Goal: Leave review/rating: Leave review/rating

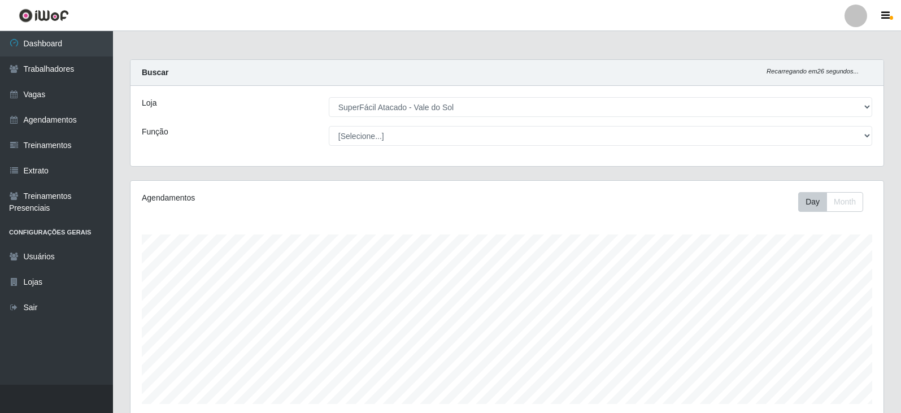
select select "502"
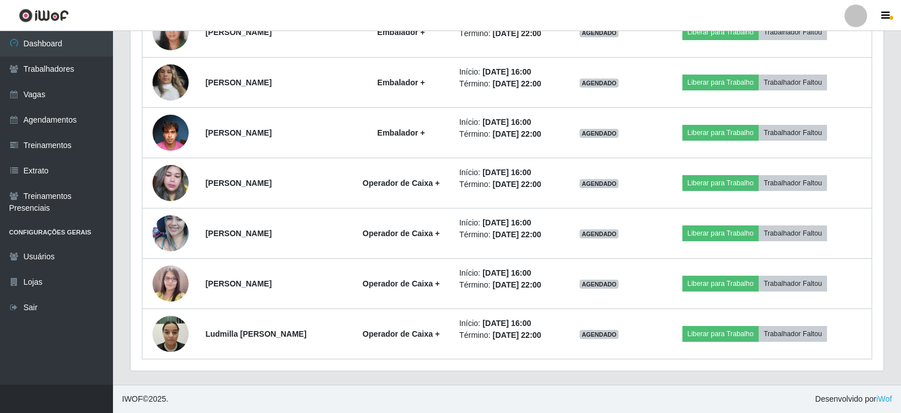
scroll to position [235, 753]
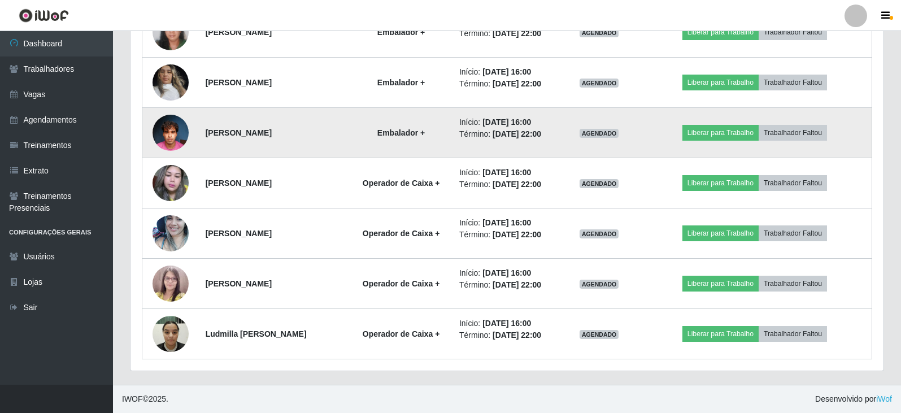
click at [162, 132] on img at bounding box center [171, 132] width 36 height 48
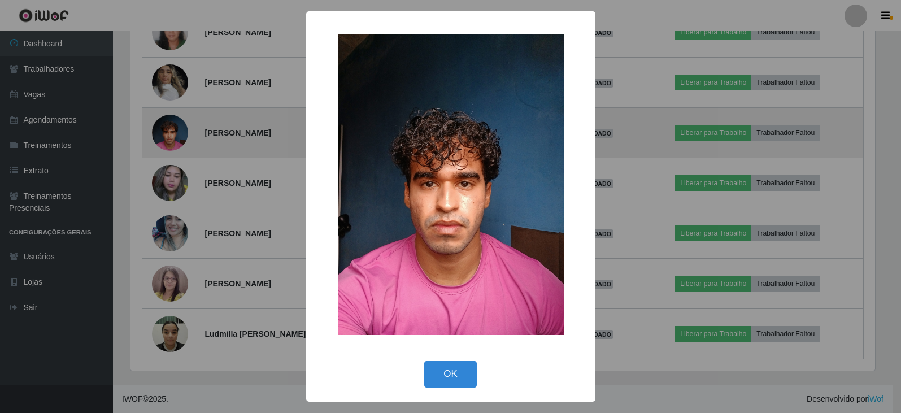
scroll to position [235, 748]
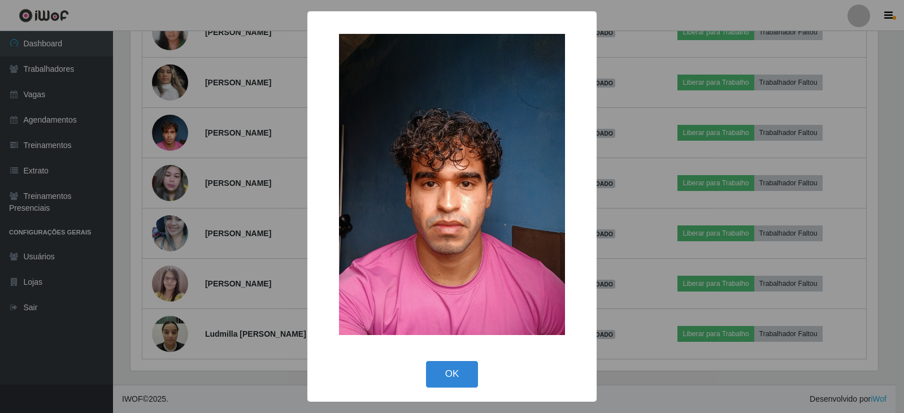
click at [457, 381] on button "OK" at bounding box center [452, 374] width 53 height 27
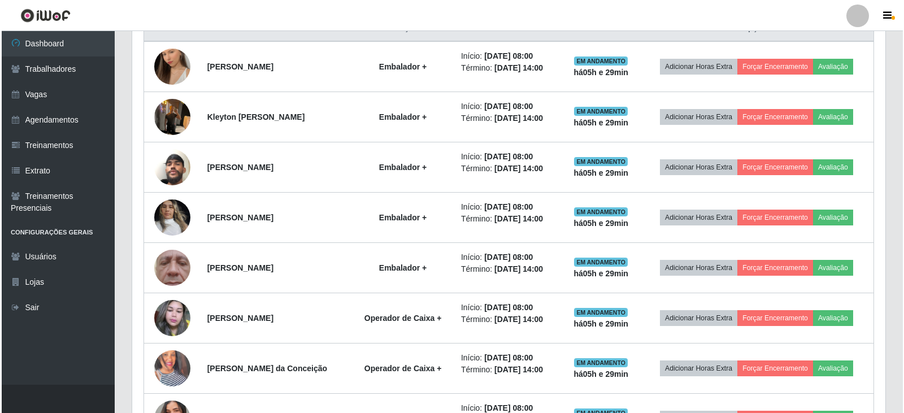
scroll to position [345, 0]
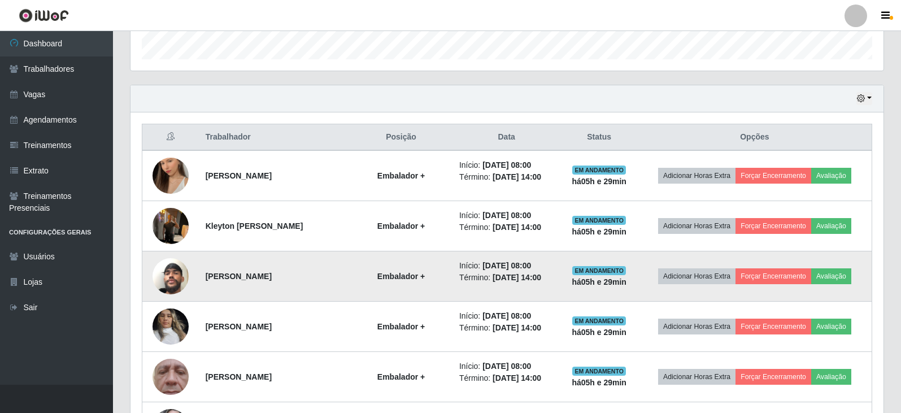
click at [168, 271] on img at bounding box center [171, 276] width 36 height 64
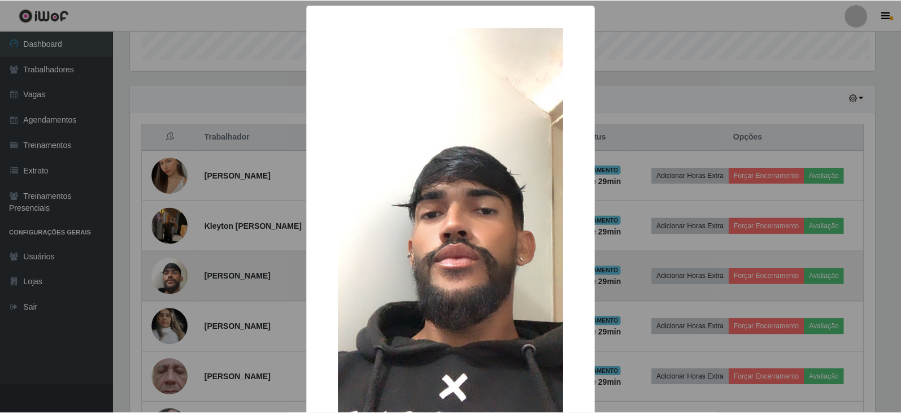
scroll to position [235, 748]
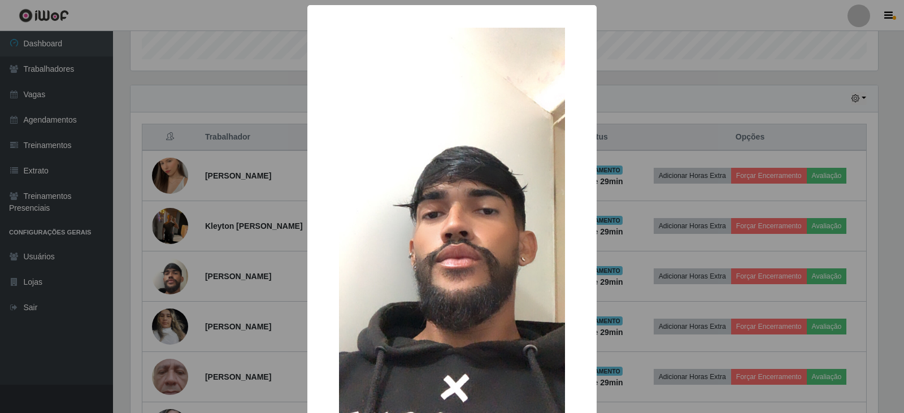
click at [451, 380] on img at bounding box center [452, 229] width 226 height 402
click at [175, 219] on div "× OK Cancel" at bounding box center [452, 206] width 904 height 413
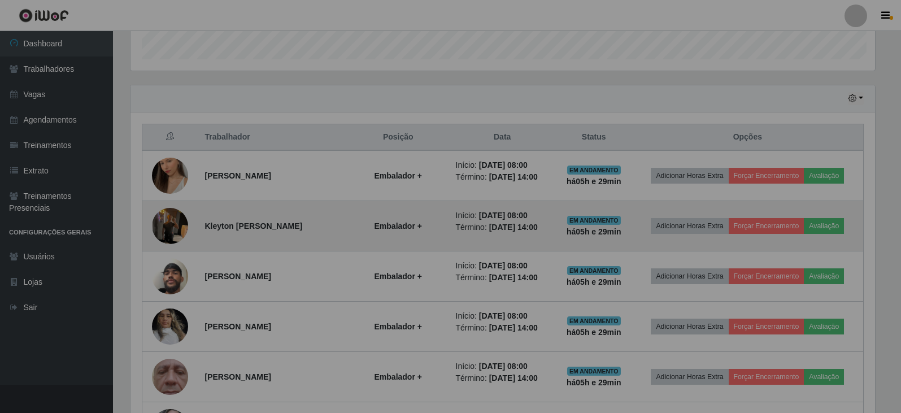
scroll to position [235, 753]
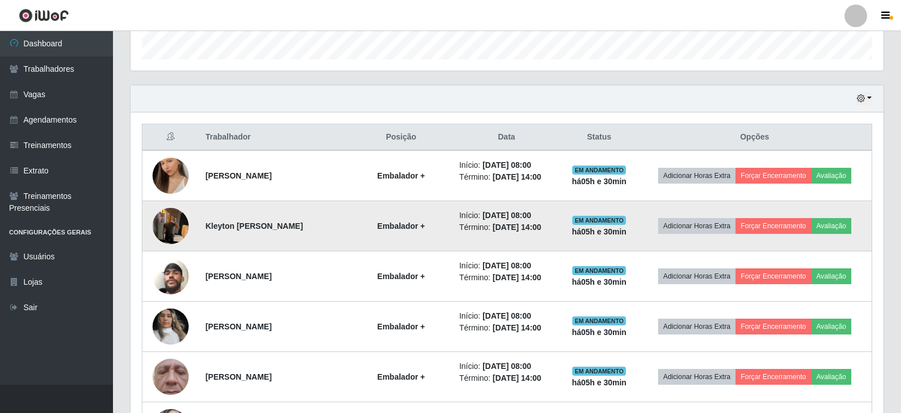
click at [159, 220] on img at bounding box center [171, 226] width 36 height 48
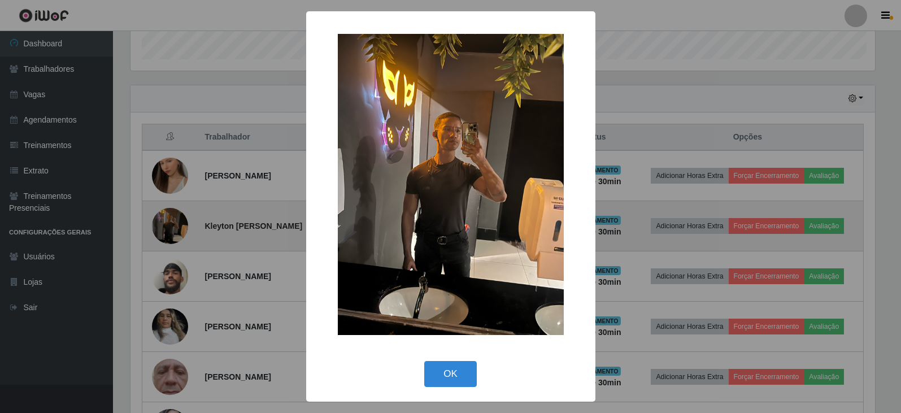
scroll to position [235, 748]
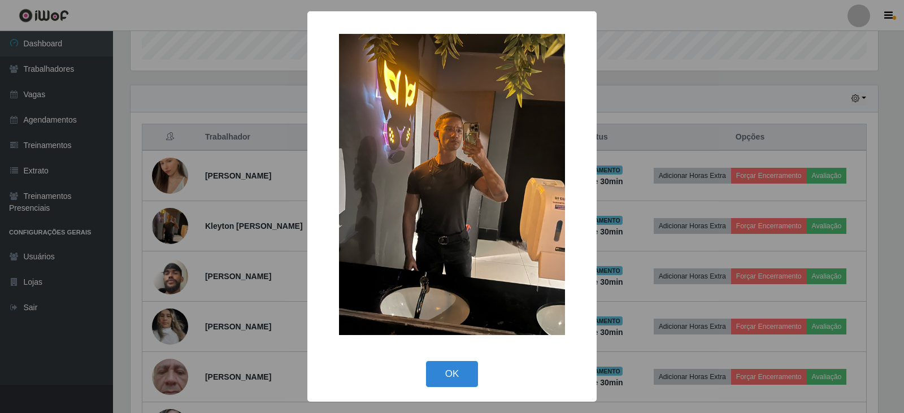
click at [635, 95] on div "× OK Cancel" at bounding box center [452, 206] width 904 height 413
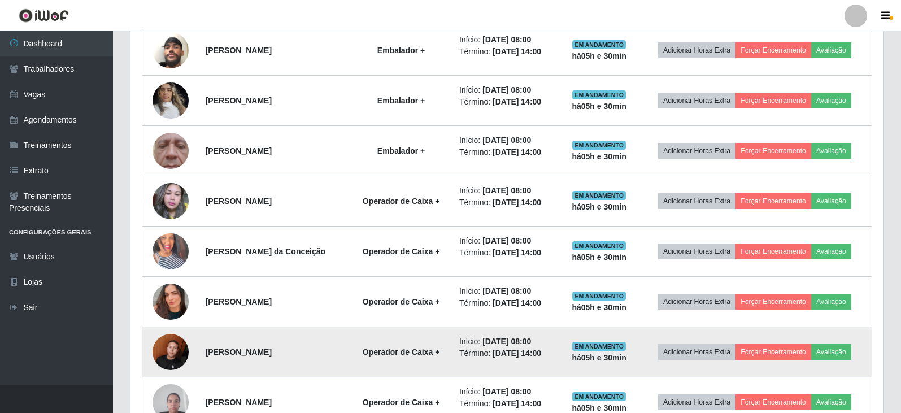
scroll to position [627, 0]
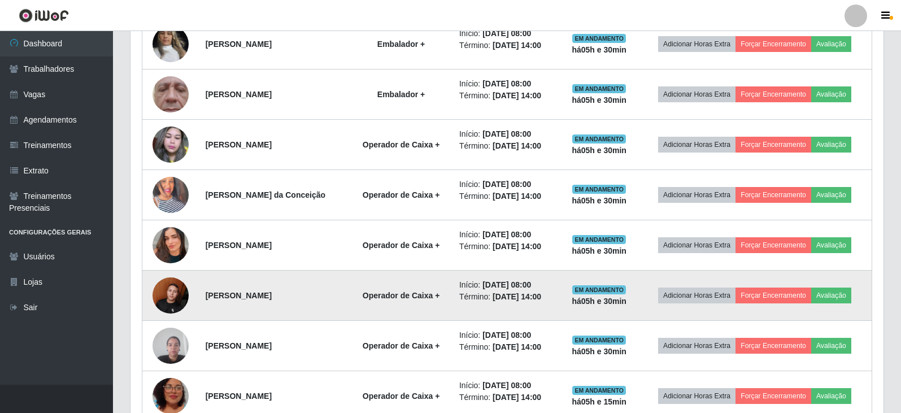
click at [163, 292] on img at bounding box center [171, 295] width 36 height 48
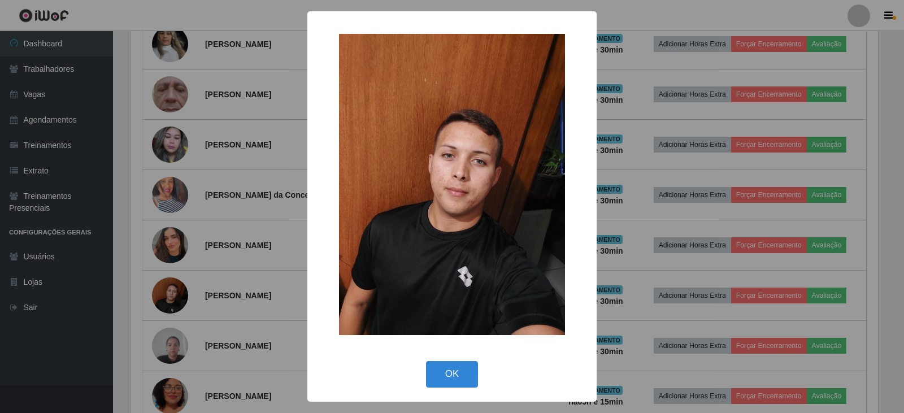
click at [254, 121] on div "× OK Cancel" at bounding box center [452, 206] width 904 height 413
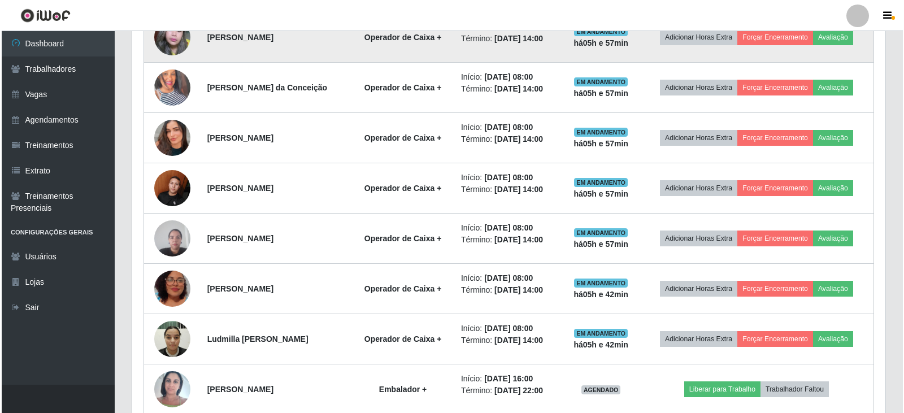
scroll to position [791, 0]
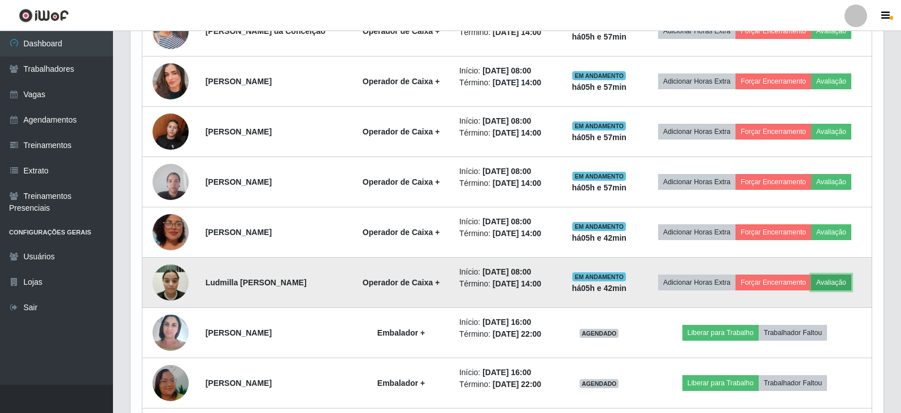
click at [844, 280] on button "Avaliação" at bounding box center [831, 283] width 40 height 16
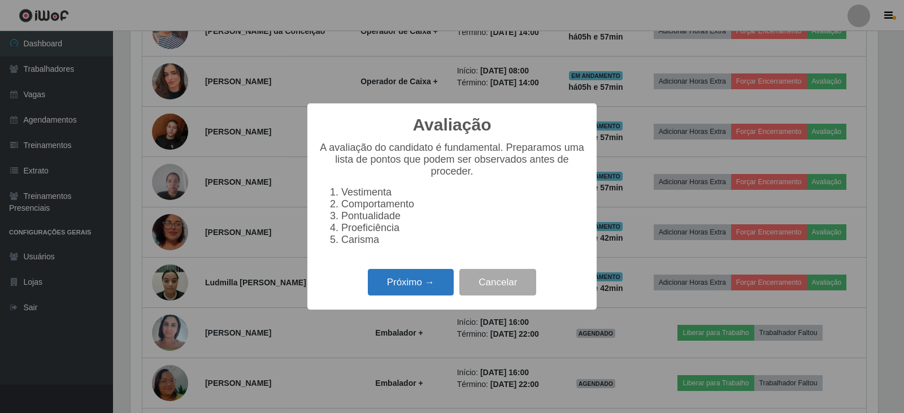
click at [415, 291] on button "Próximo →" at bounding box center [411, 282] width 86 height 27
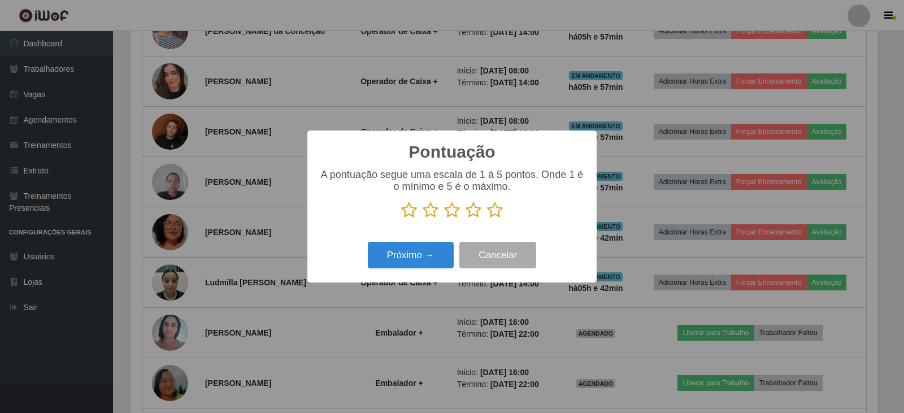
click at [492, 211] on icon at bounding box center [495, 210] width 16 height 17
click at [487, 219] on input "radio" at bounding box center [487, 219] width 0 height 0
click at [423, 254] on button "Próximo →" at bounding box center [411, 255] width 86 height 27
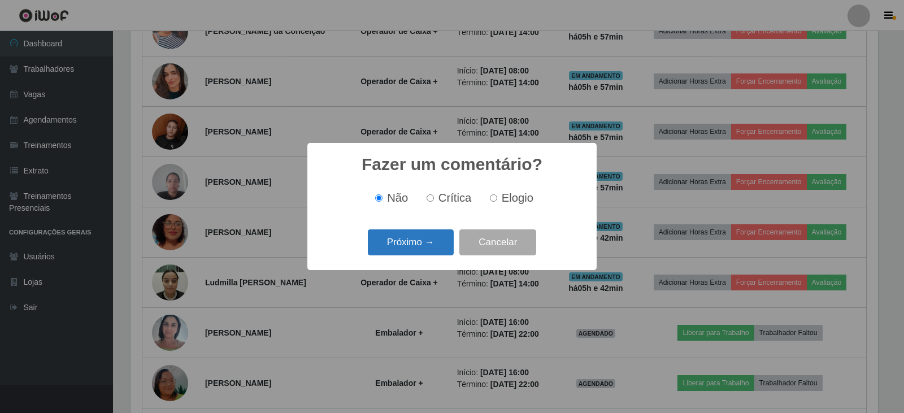
click at [431, 246] on button "Próximo →" at bounding box center [411, 242] width 86 height 27
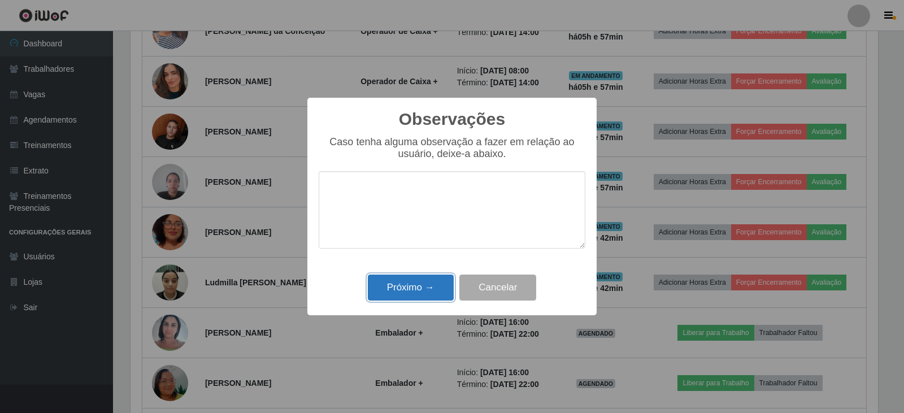
click at [412, 284] on button "Próximo →" at bounding box center [411, 288] width 86 height 27
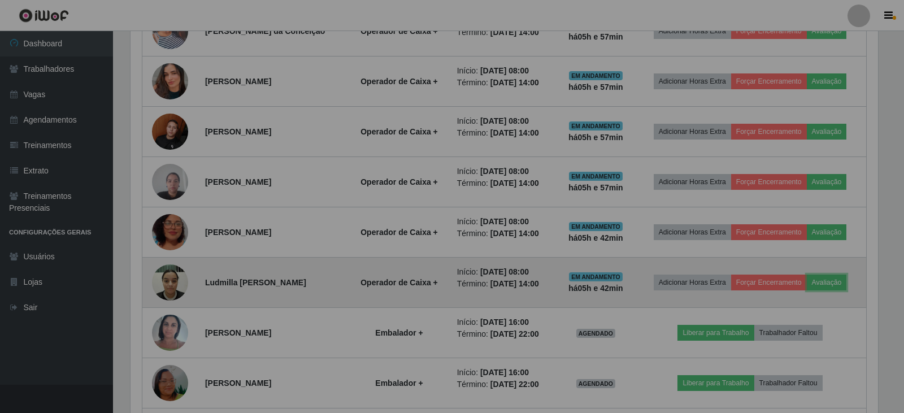
scroll to position [235, 753]
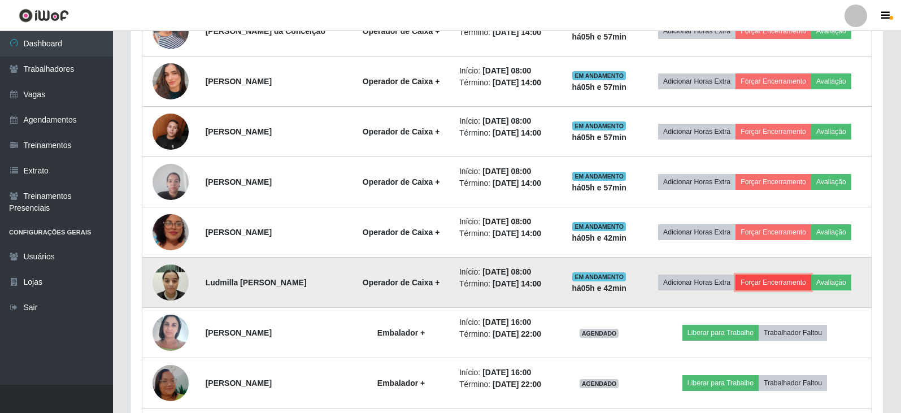
click at [771, 280] on button "Forçar Encerramento" at bounding box center [774, 283] width 76 height 16
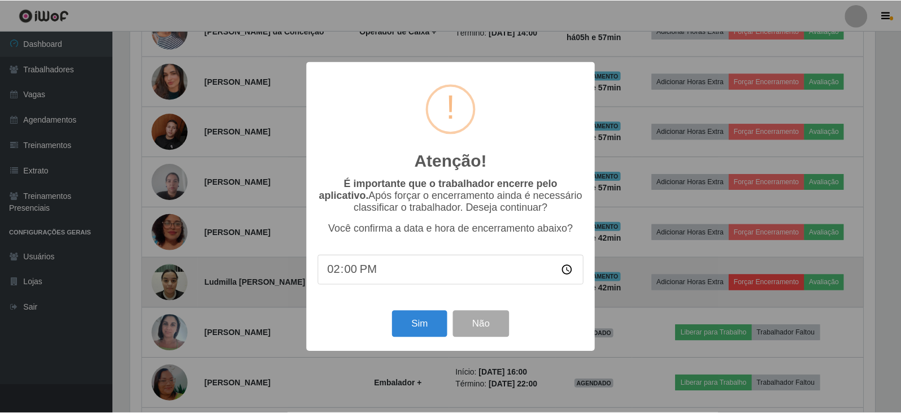
scroll to position [235, 748]
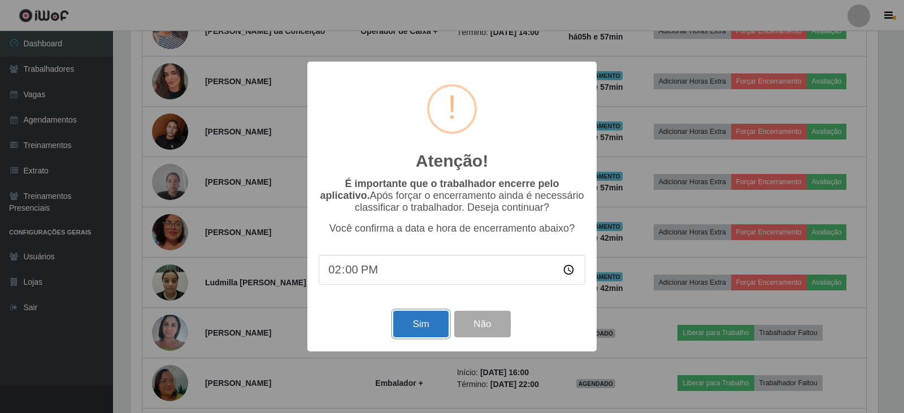
click at [414, 327] on button "Sim" at bounding box center [420, 324] width 55 height 27
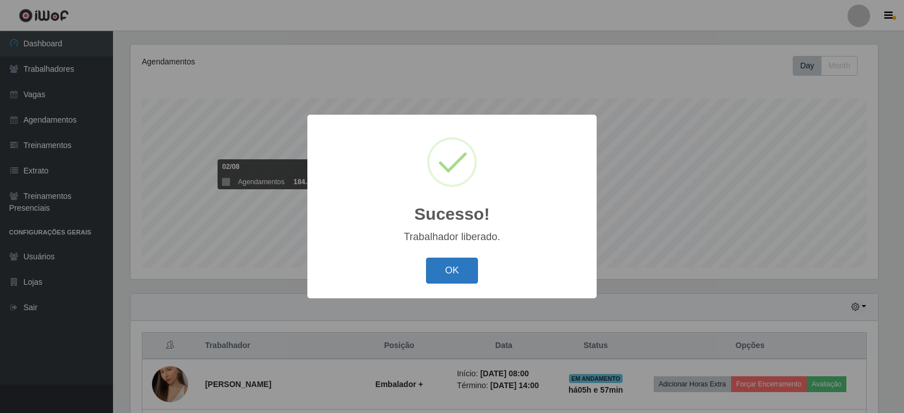
click at [448, 273] on button "OK" at bounding box center [452, 271] width 53 height 27
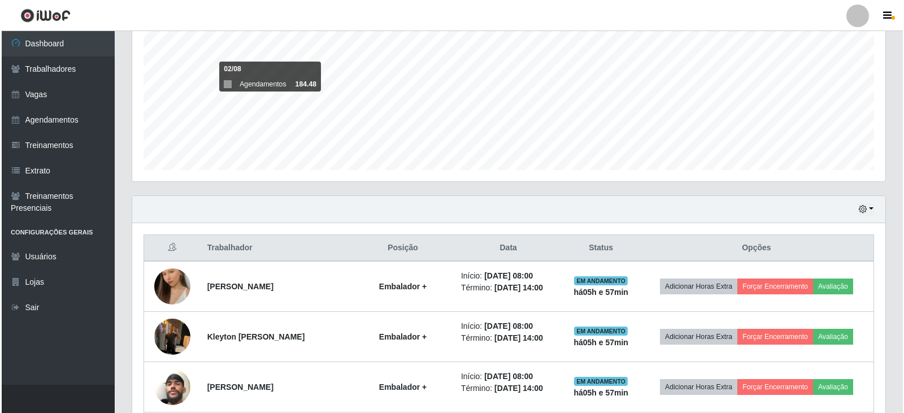
scroll to position [249, 0]
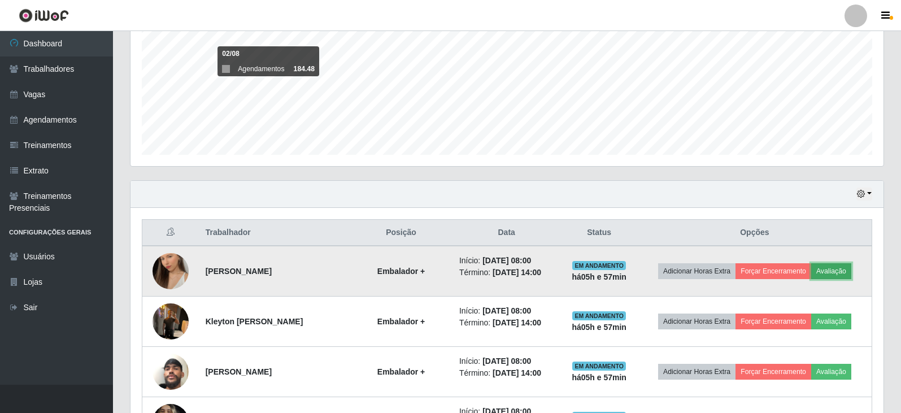
click at [834, 268] on button "Avaliação" at bounding box center [831, 271] width 40 height 16
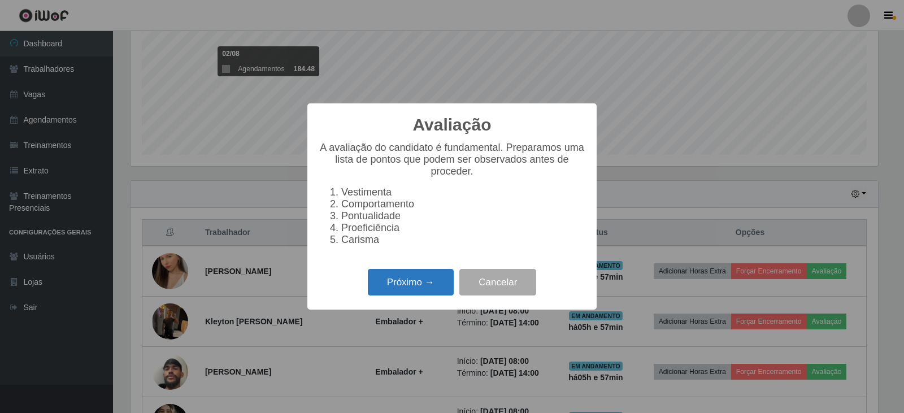
click at [410, 283] on button "Próximo →" at bounding box center [411, 282] width 86 height 27
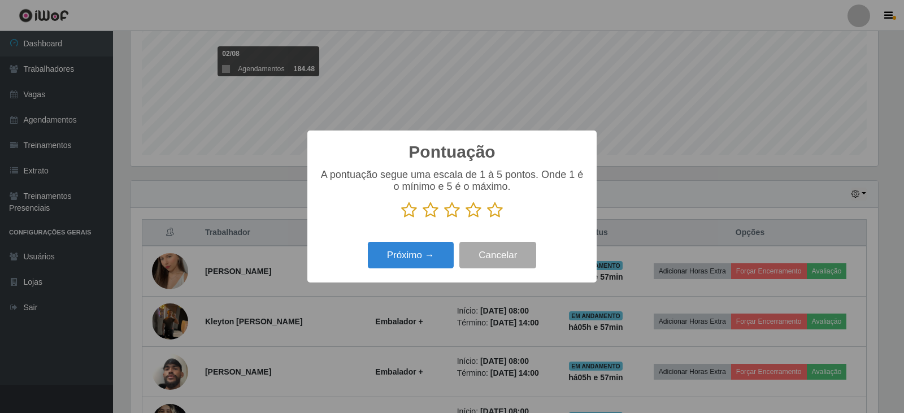
click at [500, 211] on icon at bounding box center [495, 210] width 16 height 17
click at [487, 219] on input "radio" at bounding box center [487, 219] width 0 height 0
click at [428, 251] on button "Próximo →" at bounding box center [411, 255] width 86 height 27
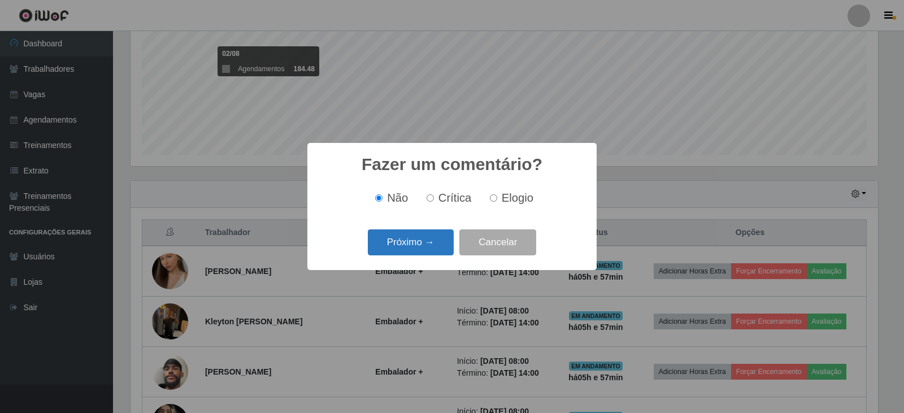
click at [436, 246] on button "Próximo →" at bounding box center [411, 242] width 86 height 27
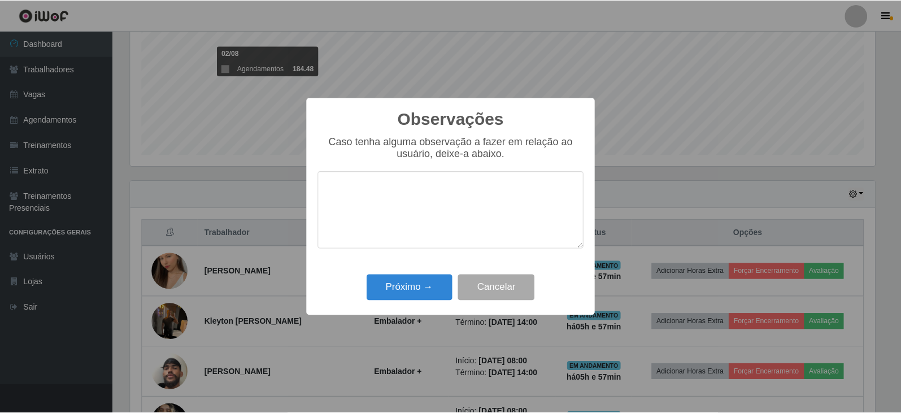
scroll to position [0, 0]
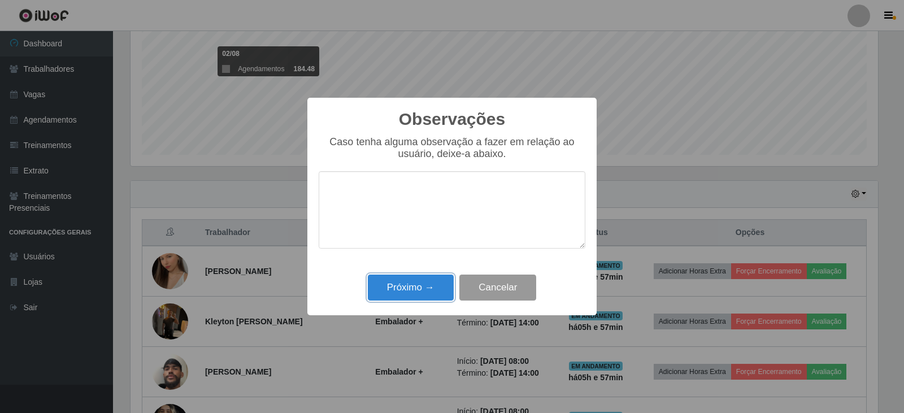
drag, startPoint x: 433, startPoint y: 283, endPoint x: 459, endPoint y: 274, distance: 27.5
click at [433, 284] on button "Próximo →" at bounding box center [411, 288] width 86 height 27
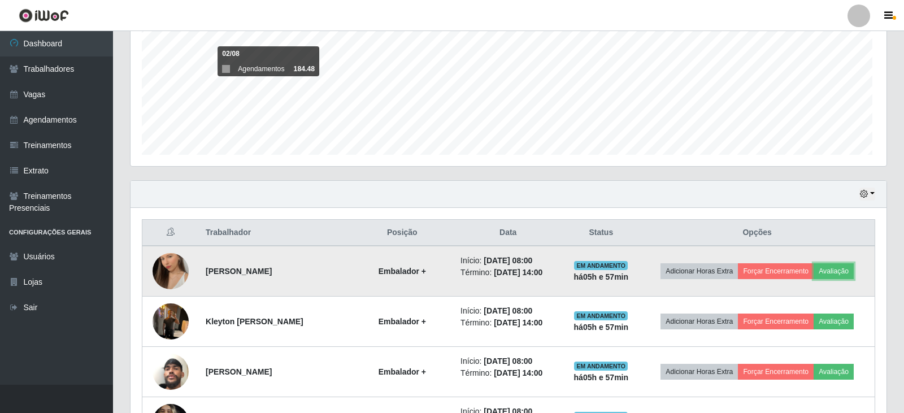
scroll to position [235, 753]
click at [782, 268] on button "Forçar Encerramento" at bounding box center [774, 271] width 76 height 16
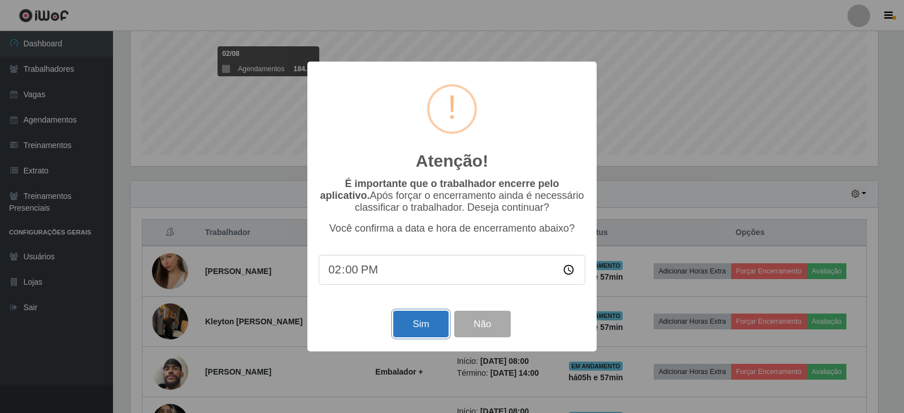
click at [426, 319] on button "Sim" at bounding box center [420, 324] width 55 height 27
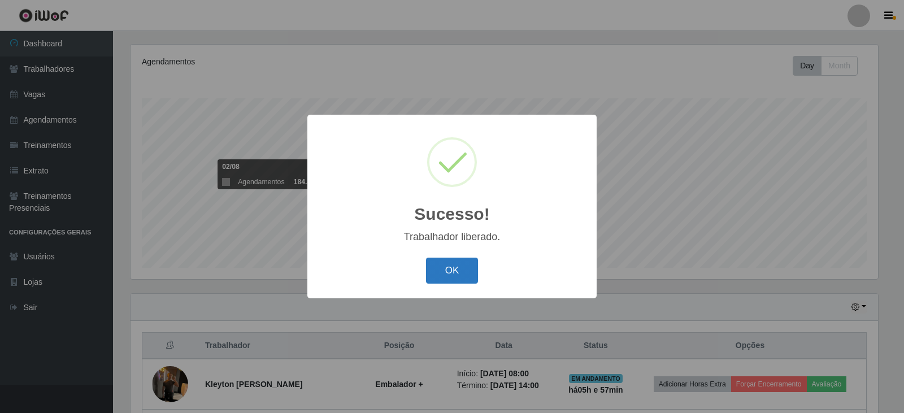
click at [443, 271] on button "OK" at bounding box center [452, 271] width 53 height 27
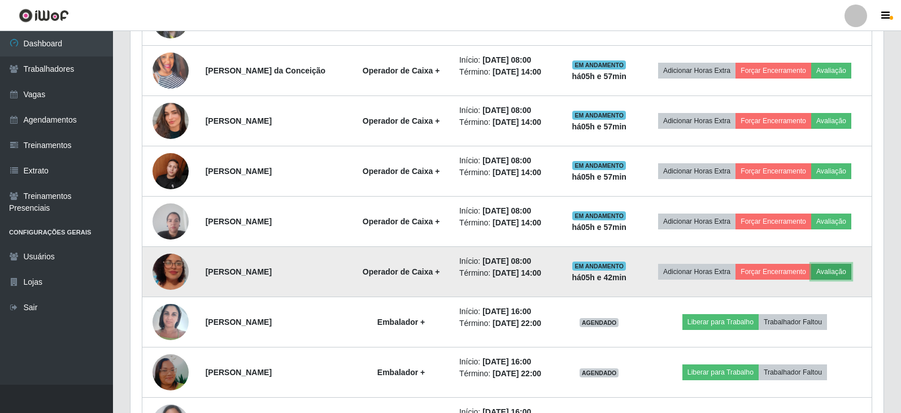
click at [837, 270] on button "Avaliação" at bounding box center [831, 272] width 40 height 16
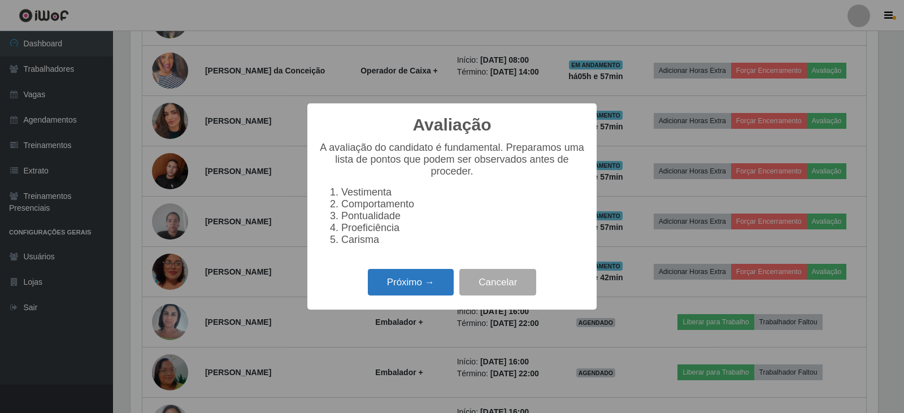
click at [391, 288] on button "Próximo →" at bounding box center [411, 282] width 86 height 27
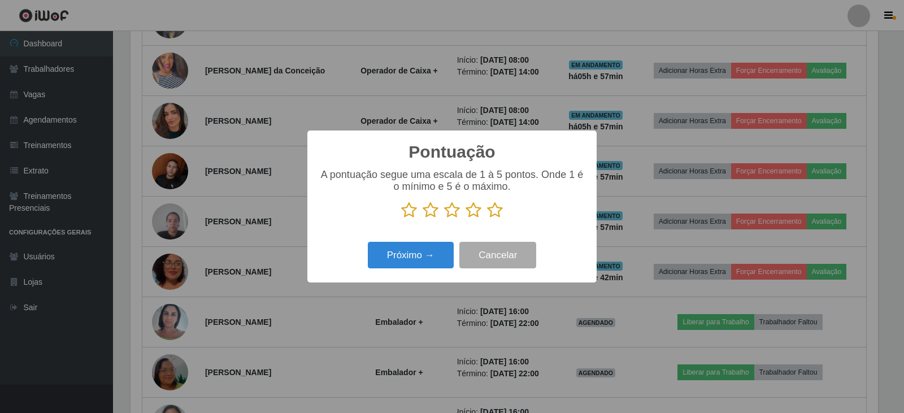
click at [492, 212] on icon at bounding box center [495, 210] width 16 height 17
click at [487, 219] on input "radio" at bounding box center [487, 219] width 0 height 0
click at [414, 253] on button "Próximo →" at bounding box center [411, 255] width 86 height 27
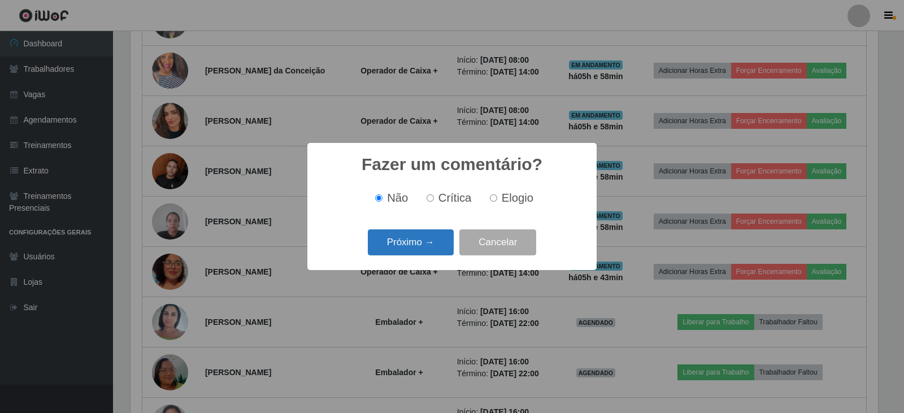
click at [428, 244] on button "Próximo →" at bounding box center [411, 242] width 86 height 27
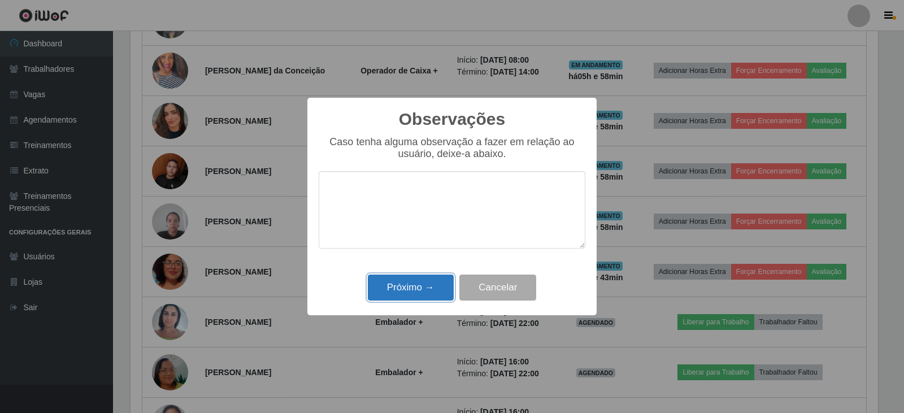
click at [422, 285] on button "Próximo →" at bounding box center [411, 288] width 86 height 27
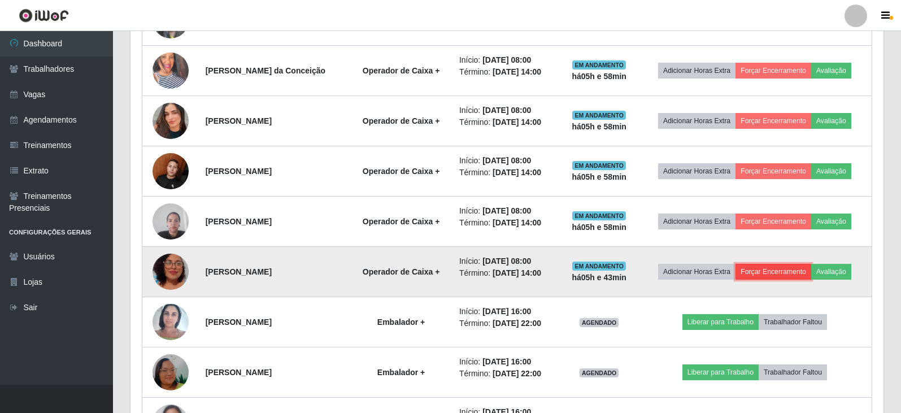
click at [787, 272] on button "Forçar Encerramento" at bounding box center [774, 272] width 76 height 16
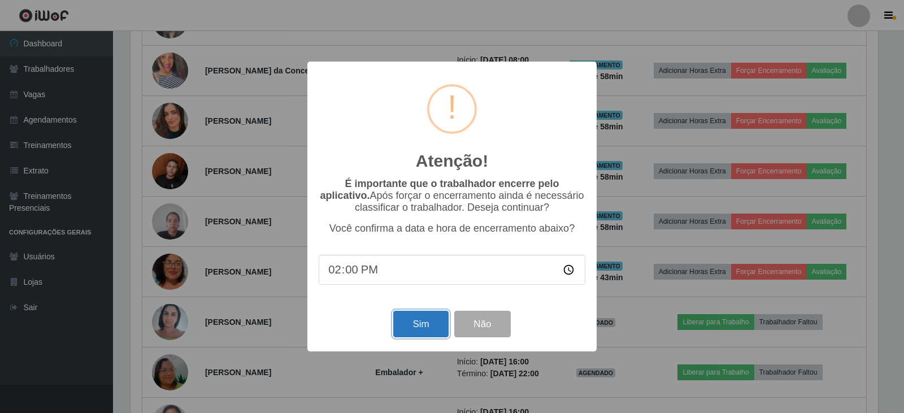
click at [427, 324] on button "Sim" at bounding box center [420, 324] width 55 height 27
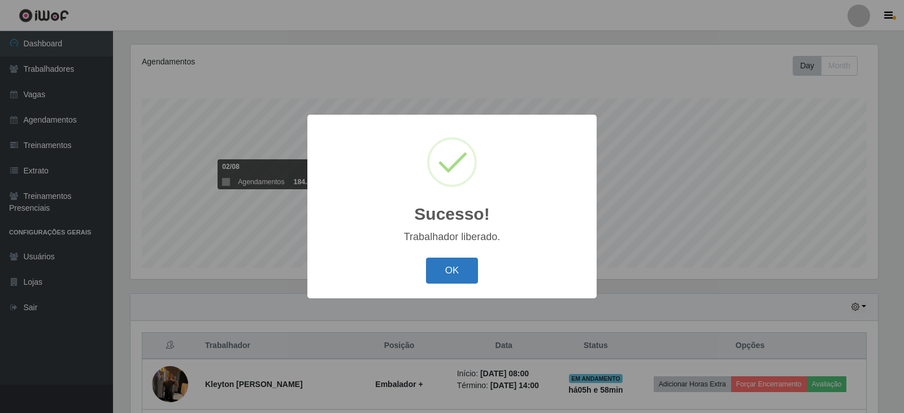
click at [452, 263] on button "OK" at bounding box center [452, 271] width 53 height 27
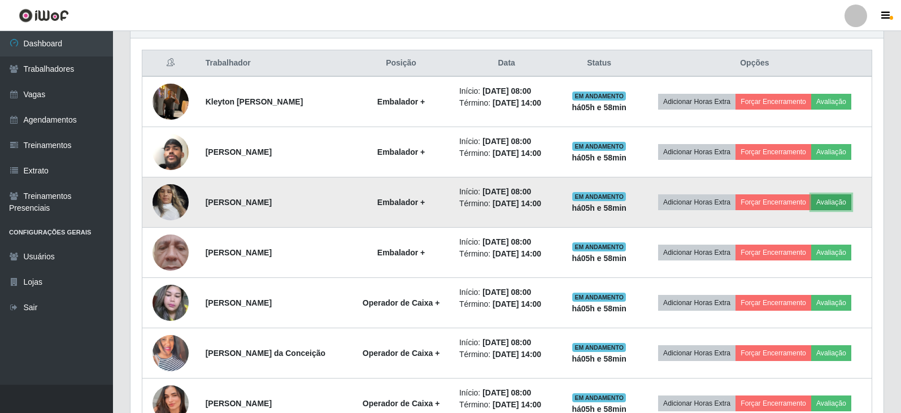
click at [839, 200] on button "Avaliação" at bounding box center [831, 202] width 40 height 16
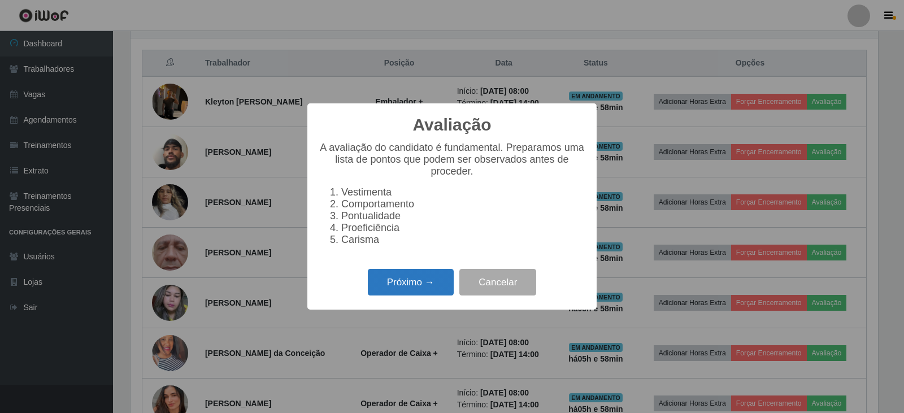
click at [406, 278] on button "Próximo →" at bounding box center [411, 282] width 86 height 27
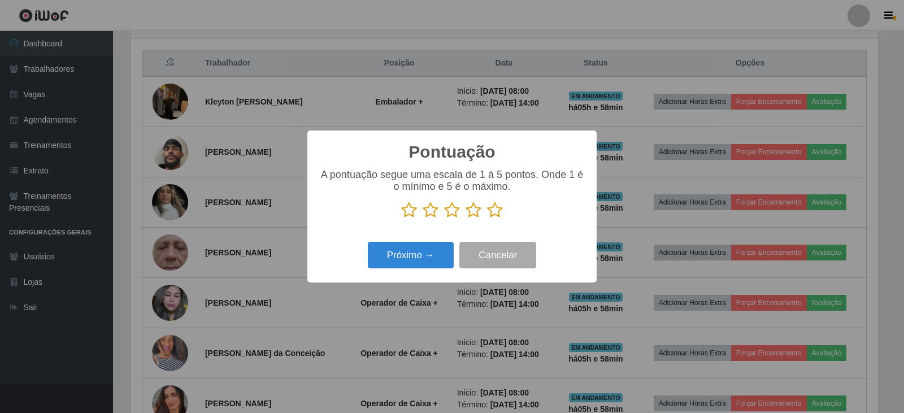
click at [489, 211] on icon at bounding box center [495, 210] width 16 height 17
click at [487, 219] on input "radio" at bounding box center [487, 219] width 0 height 0
click at [419, 253] on button "Próximo →" at bounding box center [411, 255] width 86 height 27
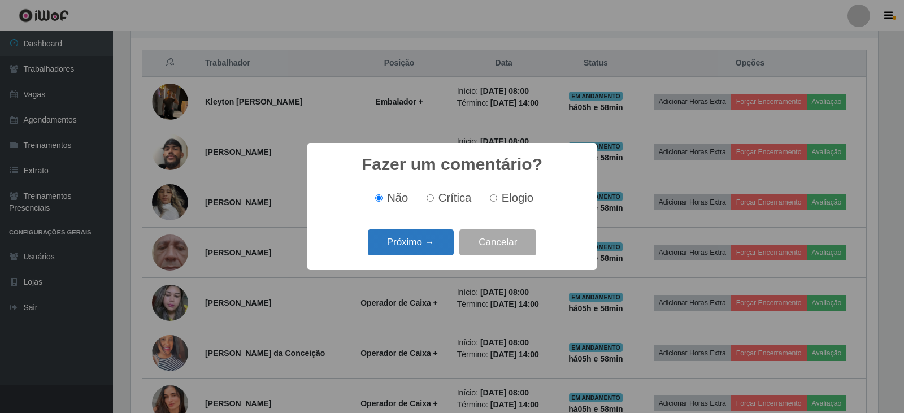
click at [433, 241] on button "Próximo →" at bounding box center [411, 242] width 86 height 27
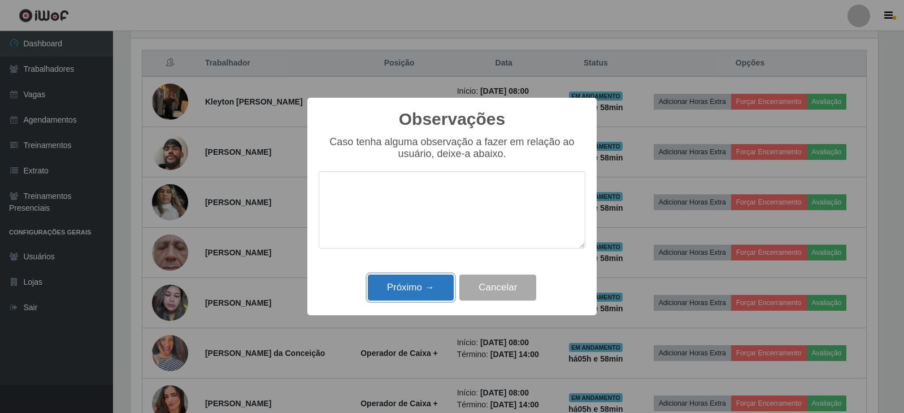
click at [423, 283] on button "Próximo →" at bounding box center [411, 288] width 86 height 27
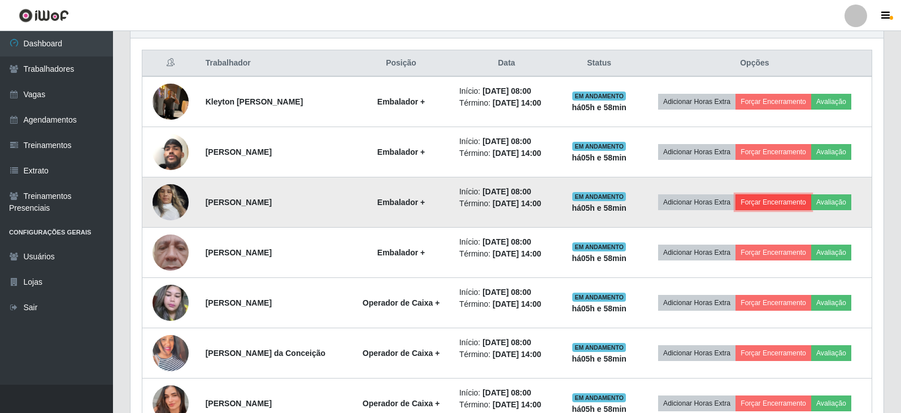
click at [774, 203] on button "Forçar Encerramento" at bounding box center [774, 202] width 76 height 16
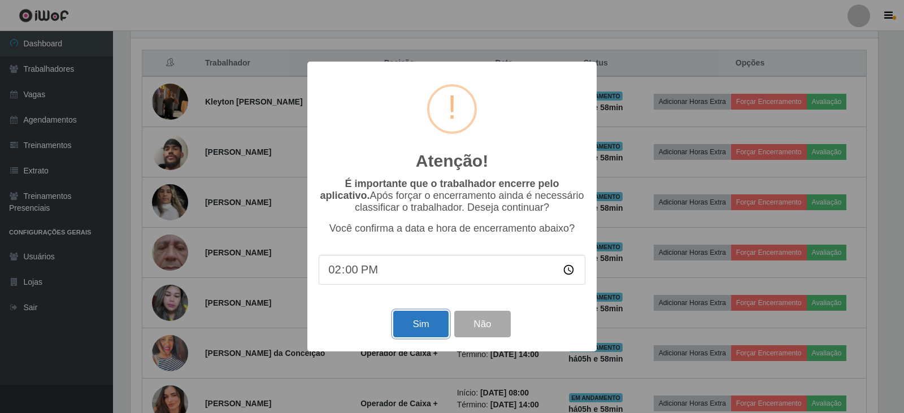
click at [411, 326] on button "Sim" at bounding box center [420, 324] width 55 height 27
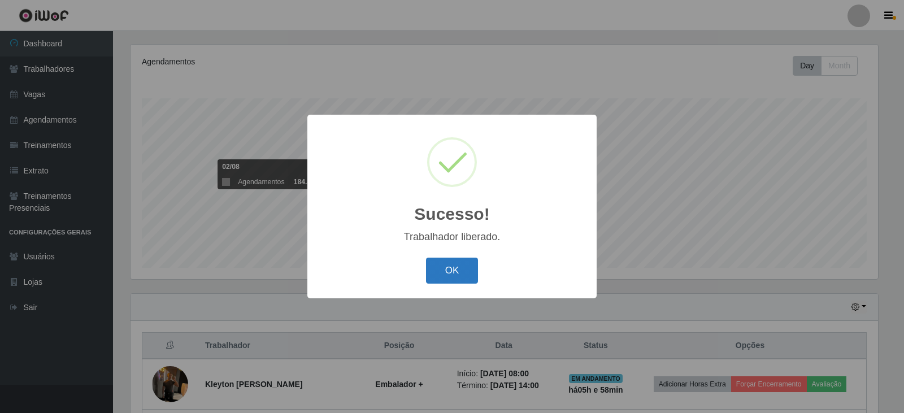
click at [447, 267] on button "OK" at bounding box center [452, 271] width 53 height 27
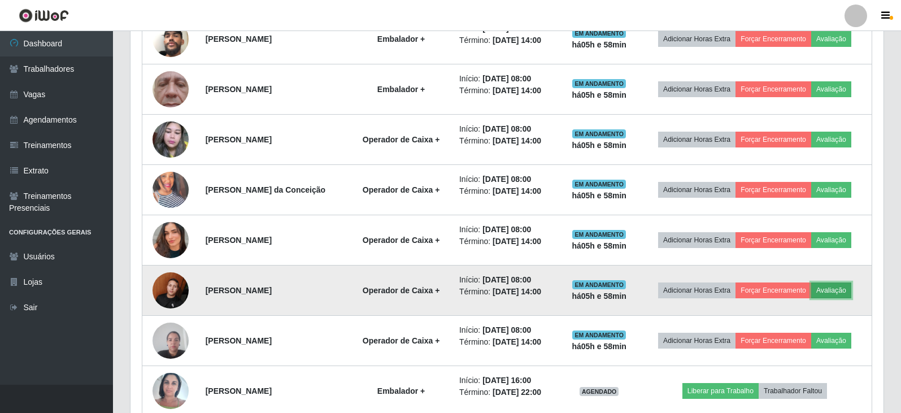
click at [837, 289] on button "Avaliação" at bounding box center [831, 291] width 40 height 16
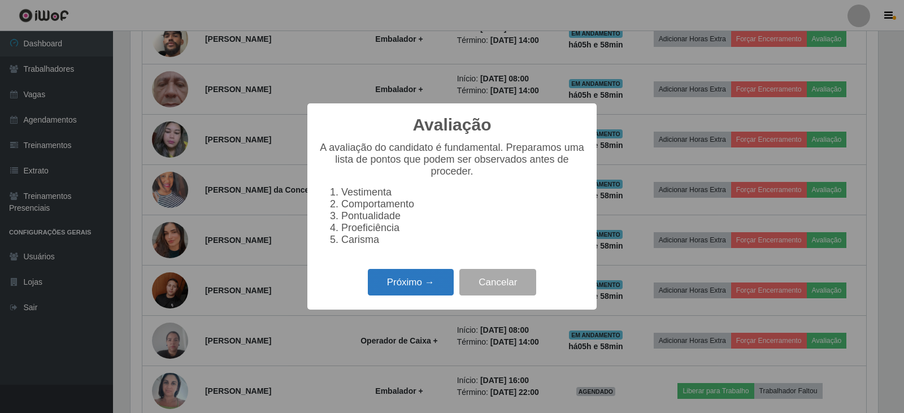
click at [436, 284] on button "Próximo →" at bounding box center [411, 282] width 86 height 27
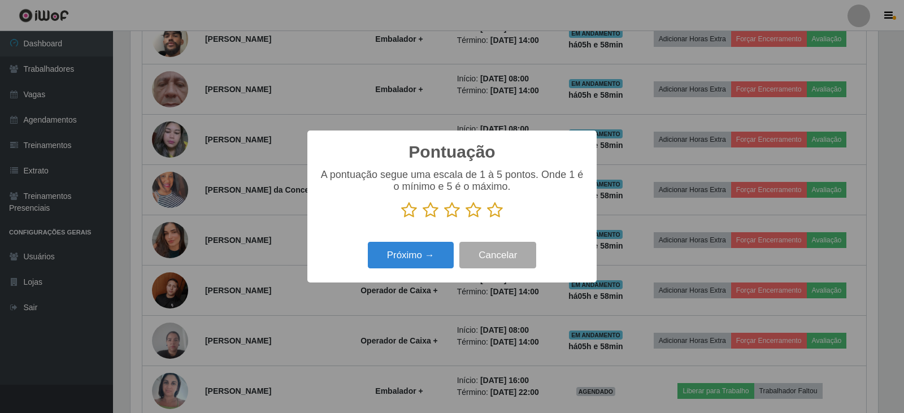
click at [492, 212] on icon at bounding box center [495, 210] width 16 height 17
click at [487, 219] on input "radio" at bounding box center [487, 219] width 0 height 0
click at [413, 252] on button "Próximo →" at bounding box center [411, 255] width 86 height 27
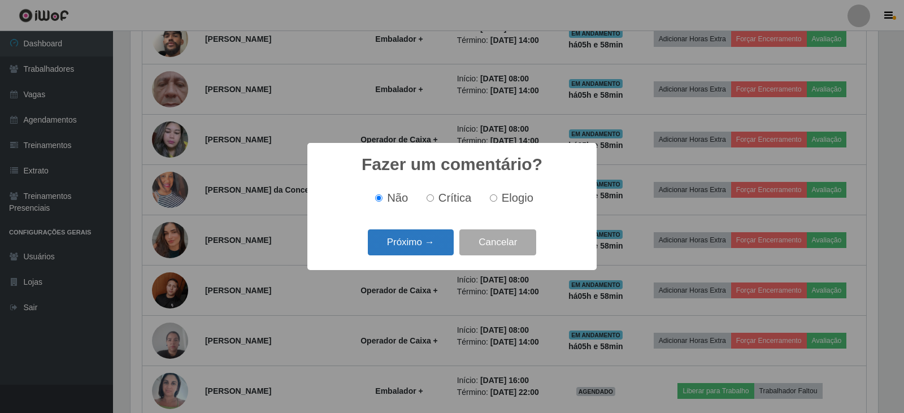
click at [426, 242] on button "Próximo →" at bounding box center [411, 242] width 86 height 27
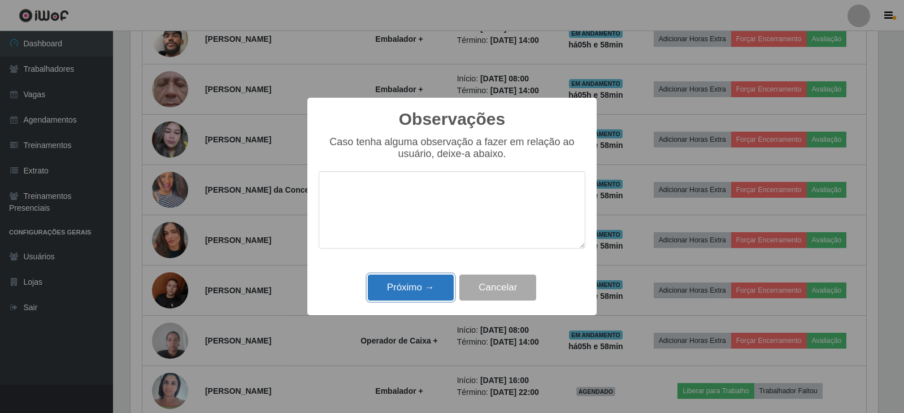
drag, startPoint x: 407, startPoint y: 280, endPoint x: 442, endPoint y: 286, distance: 35.6
click at [409, 281] on button "Próximo →" at bounding box center [411, 288] width 86 height 27
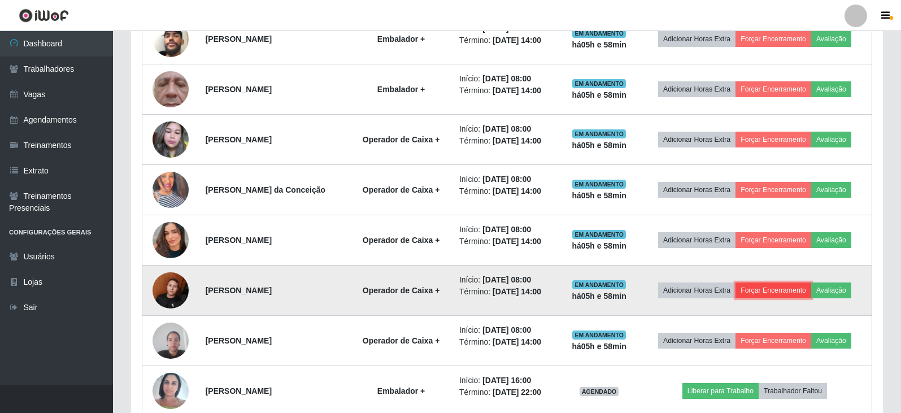
click at [764, 283] on button "Forçar Encerramento" at bounding box center [774, 291] width 76 height 16
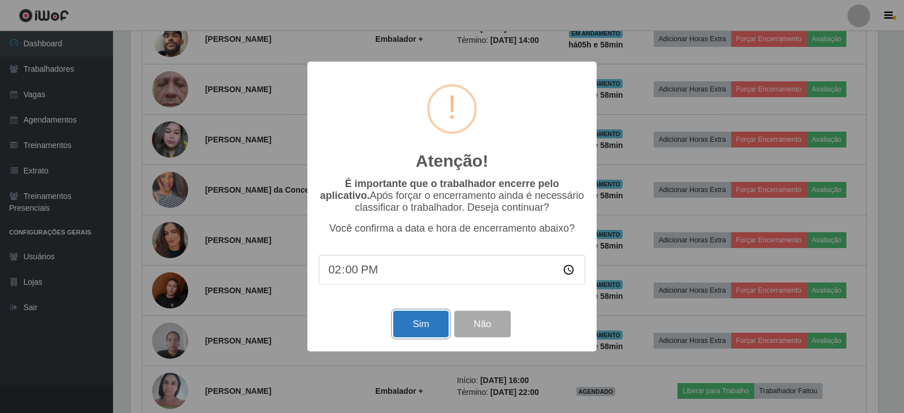
click at [415, 323] on button "Sim" at bounding box center [420, 324] width 55 height 27
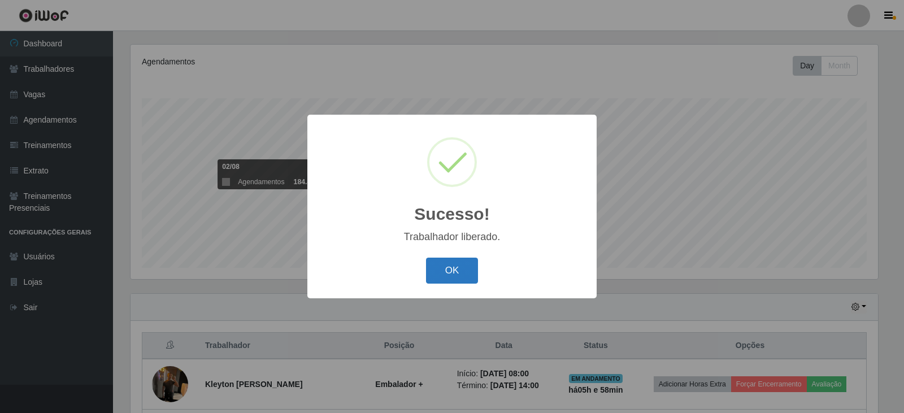
click at [464, 274] on button "OK" at bounding box center [452, 271] width 53 height 27
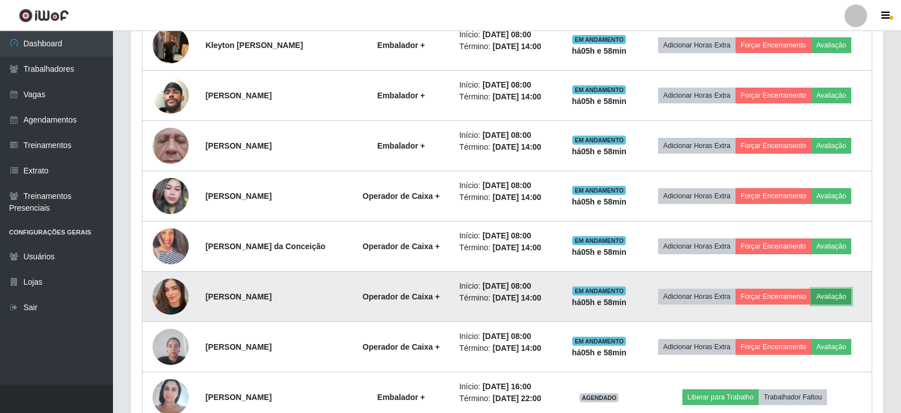
click at [852, 297] on button "Avaliação" at bounding box center [831, 297] width 40 height 16
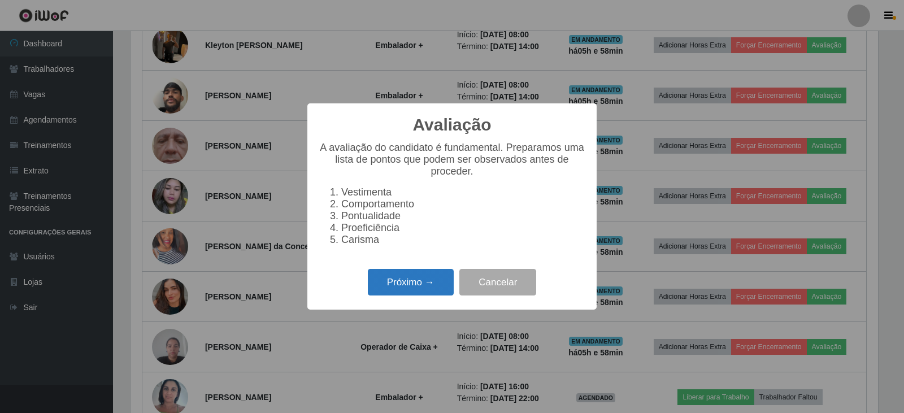
click at [406, 286] on button "Próximo →" at bounding box center [411, 282] width 86 height 27
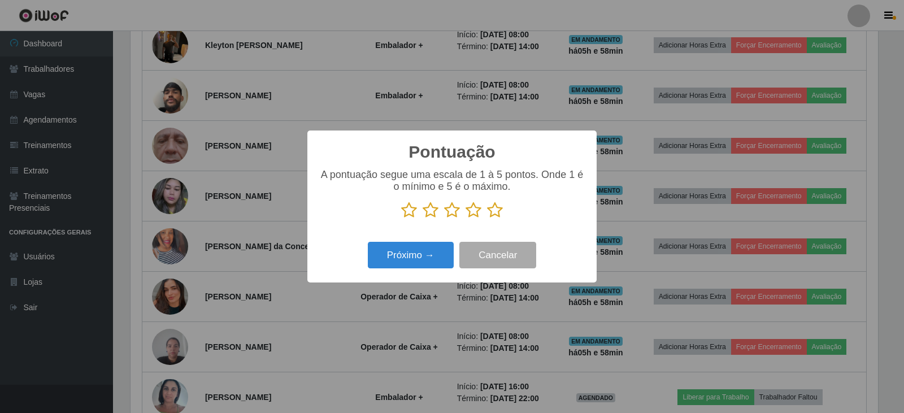
click at [496, 215] on icon at bounding box center [495, 210] width 16 height 17
click at [487, 219] on input "radio" at bounding box center [487, 219] width 0 height 0
click at [414, 255] on button "Próximo →" at bounding box center [411, 255] width 86 height 27
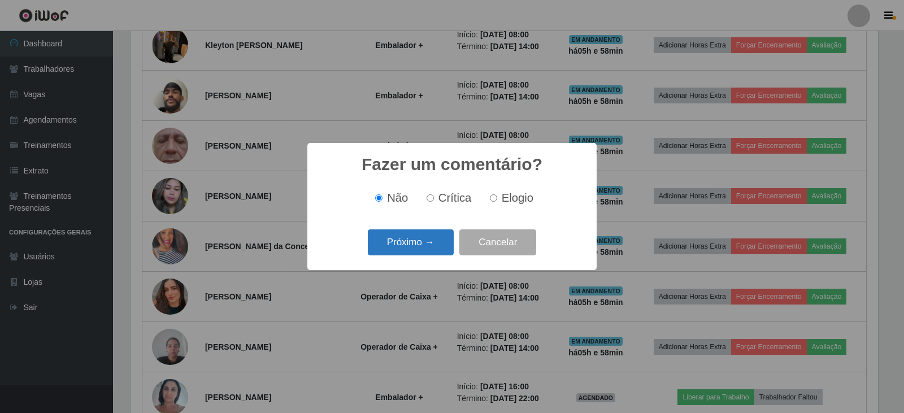
click at [439, 244] on button "Próximo →" at bounding box center [411, 242] width 86 height 27
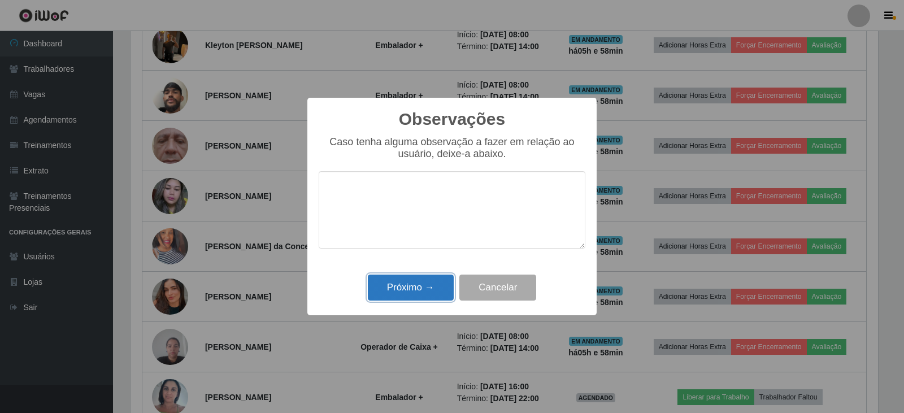
drag, startPoint x: 426, startPoint y: 282, endPoint x: 441, endPoint y: 285, distance: 16.1
click at [429, 284] on button "Próximo →" at bounding box center [411, 288] width 86 height 27
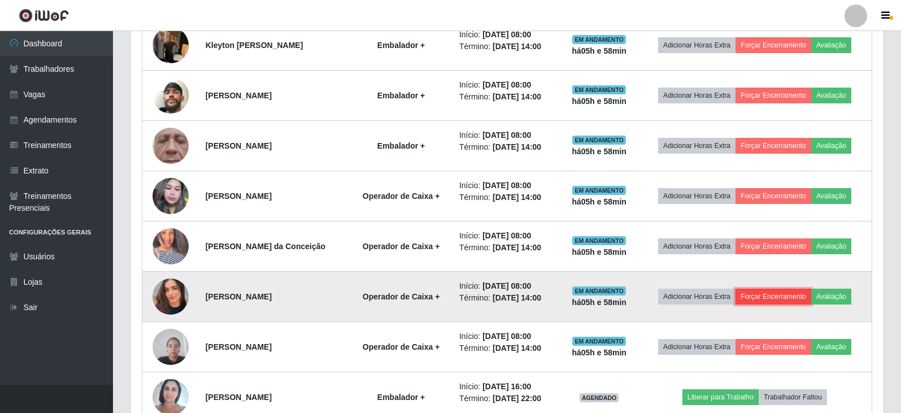
click at [770, 296] on button "Forçar Encerramento" at bounding box center [774, 297] width 76 height 16
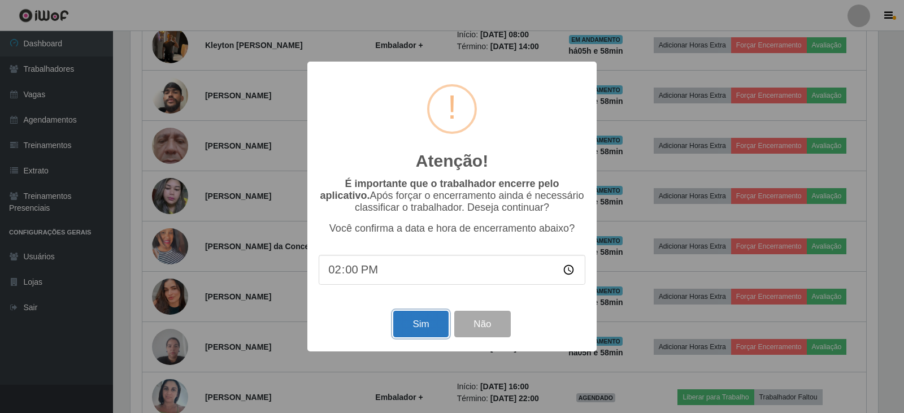
click at [422, 319] on button "Sim" at bounding box center [420, 324] width 55 height 27
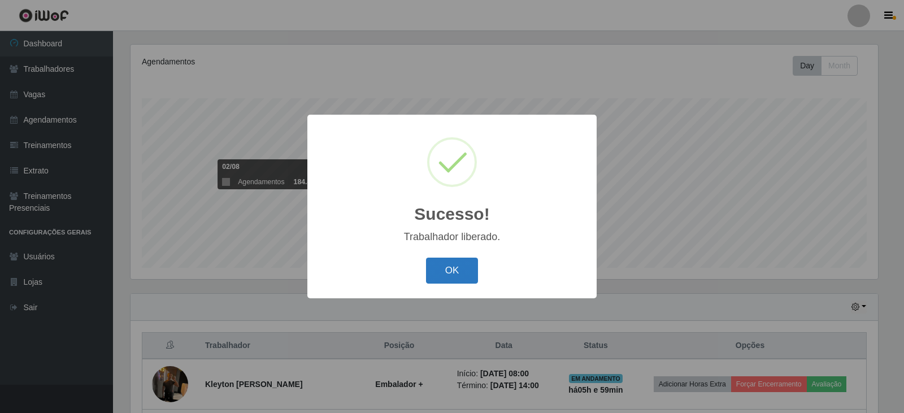
click at [449, 271] on button "OK" at bounding box center [452, 271] width 53 height 27
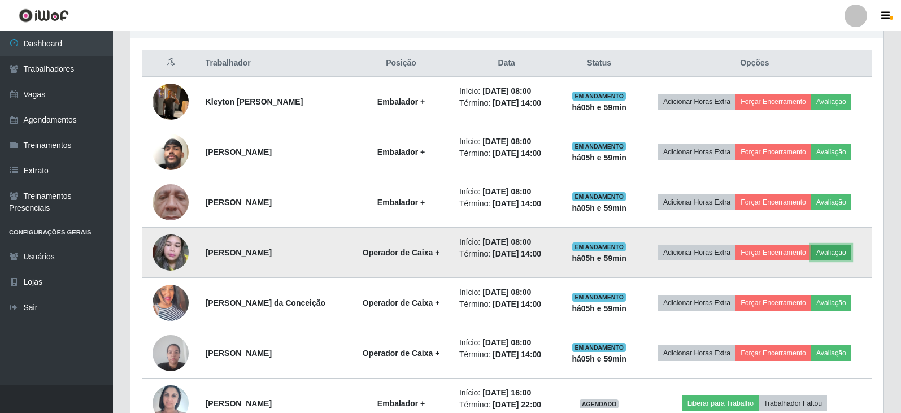
click at [828, 254] on button "Avaliação" at bounding box center [831, 253] width 40 height 16
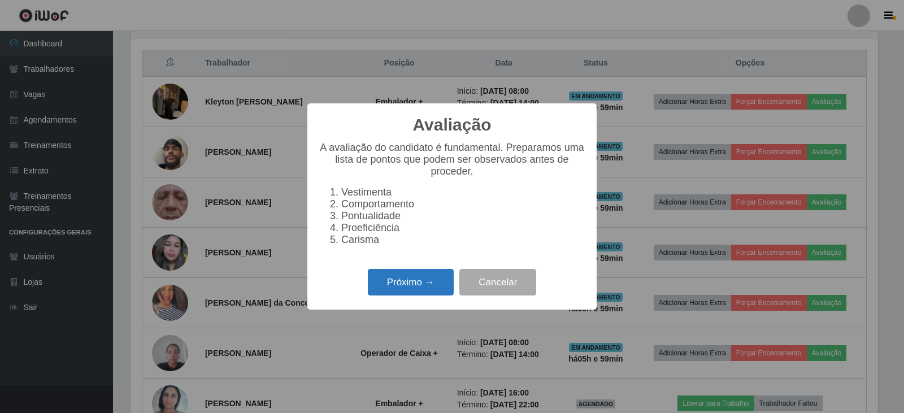
click at [402, 289] on button "Próximo →" at bounding box center [411, 282] width 86 height 27
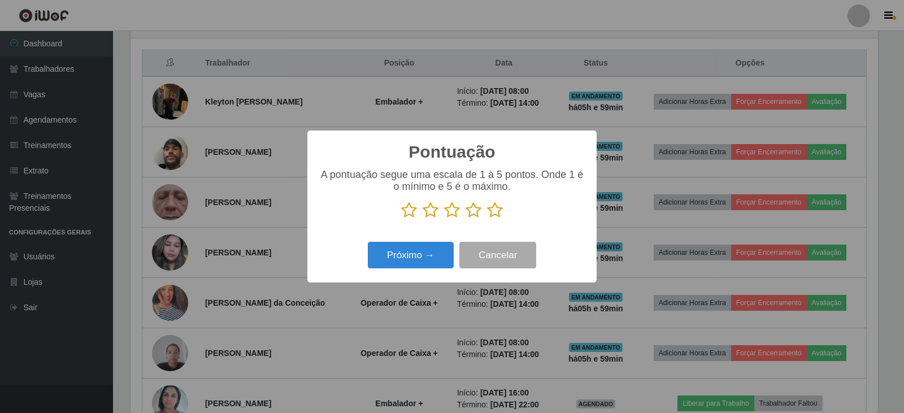
click at [493, 212] on icon at bounding box center [495, 210] width 16 height 17
click at [487, 219] on input "radio" at bounding box center [487, 219] width 0 height 0
click at [416, 251] on button "Próximo →" at bounding box center [411, 255] width 86 height 27
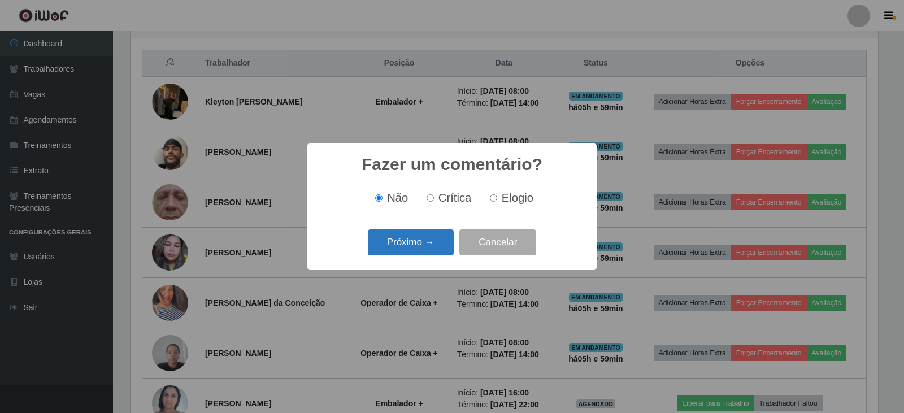
click at [422, 245] on button "Próximo →" at bounding box center [411, 242] width 86 height 27
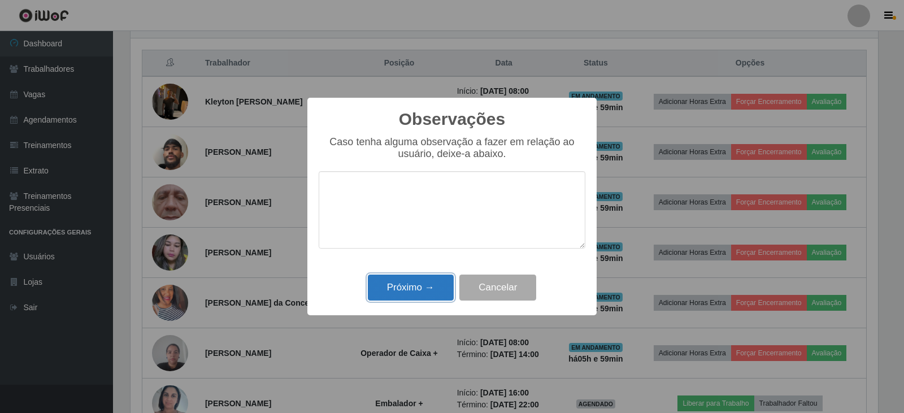
click at [413, 285] on button "Próximo →" at bounding box center [411, 288] width 86 height 27
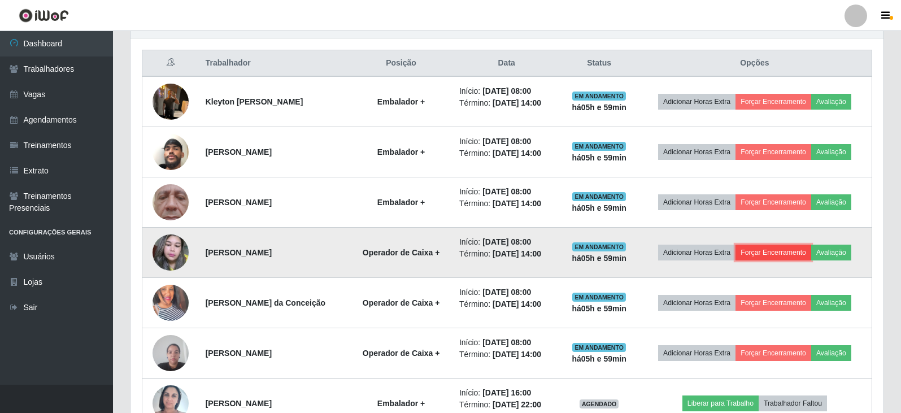
click at [787, 251] on button "Forçar Encerramento" at bounding box center [774, 253] width 76 height 16
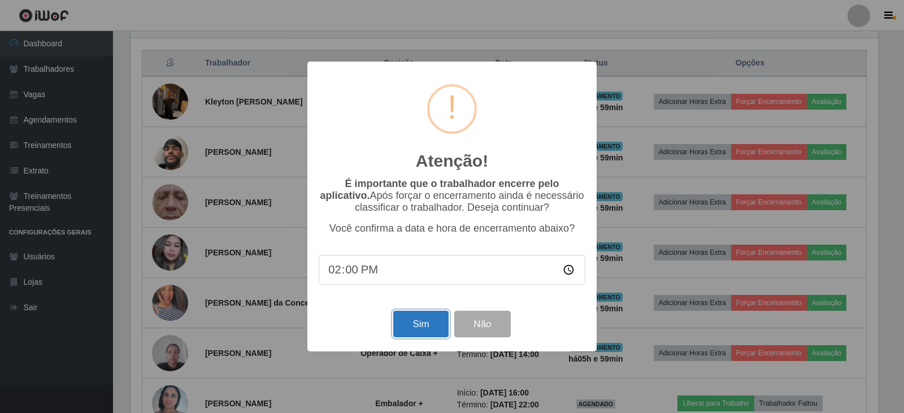
click at [415, 318] on button "Sim" at bounding box center [420, 324] width 55 height 27
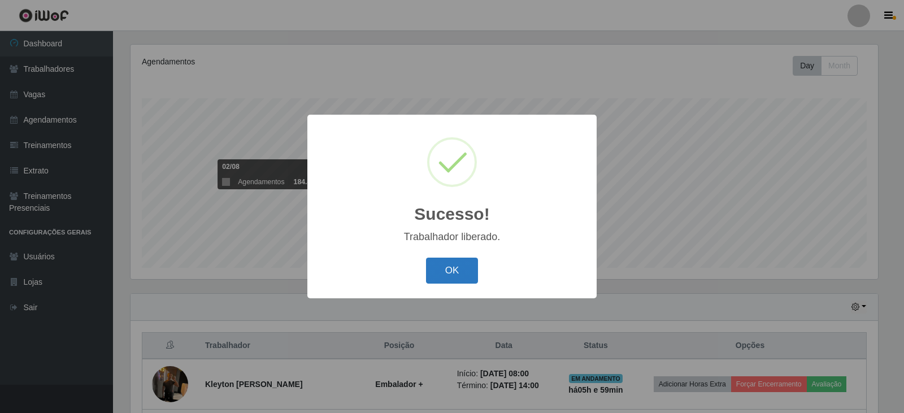
click at [453, 270] on button "OK" at bounding box center [452, 271] width 53 height 27
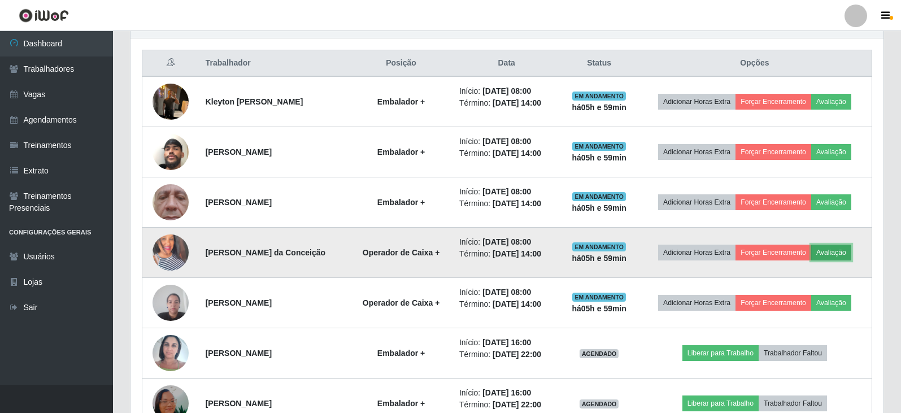
click at [837, 253] on button "Avaliação" at bounding box center [831, 253] width 40 height 16
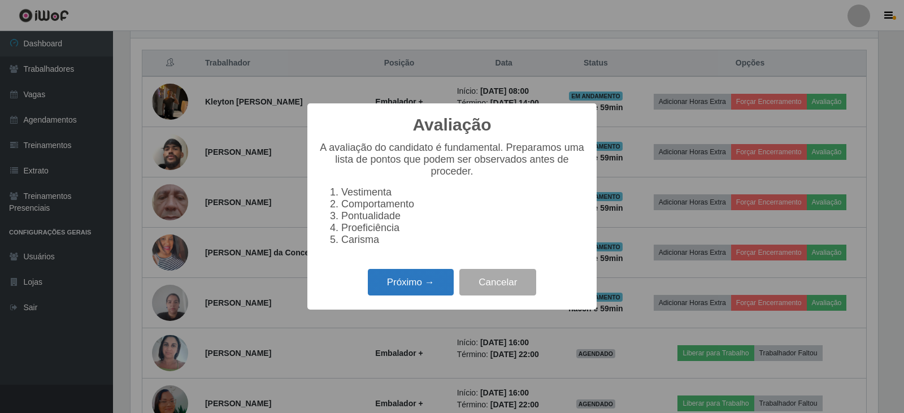
click at [400, 294] on button "Próximo →" at bounding box center [411, 282] width 86 height 27
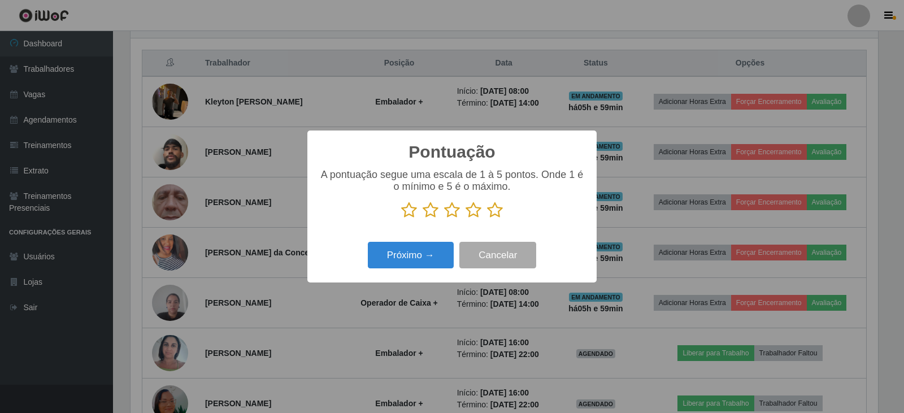
click at [492, 211] on icon at bounding box center [495, 210] width 16 height 17
click at [487, 219] on input "radio" at bounding box center [487, 219] width 0 height 0
click at [384, 254] on button "Próximo →" at bounding box center [411, 255] width 86 height 27
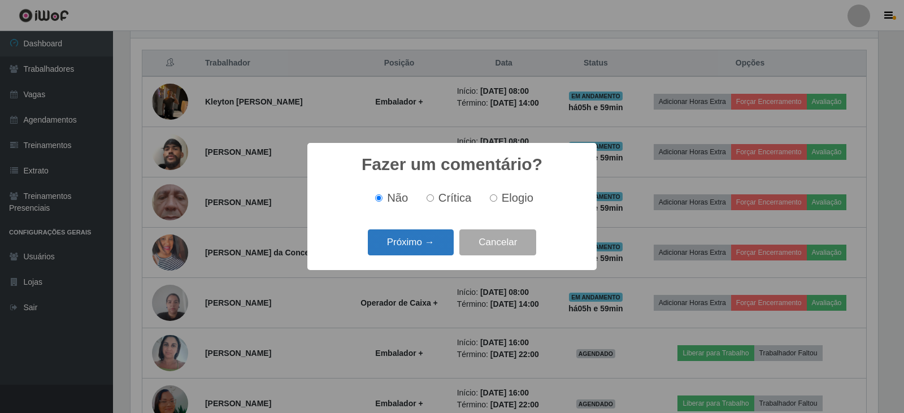
click at [401, 238] on button "Próximo →" at bounding box center [411, 242] width 86 height 27
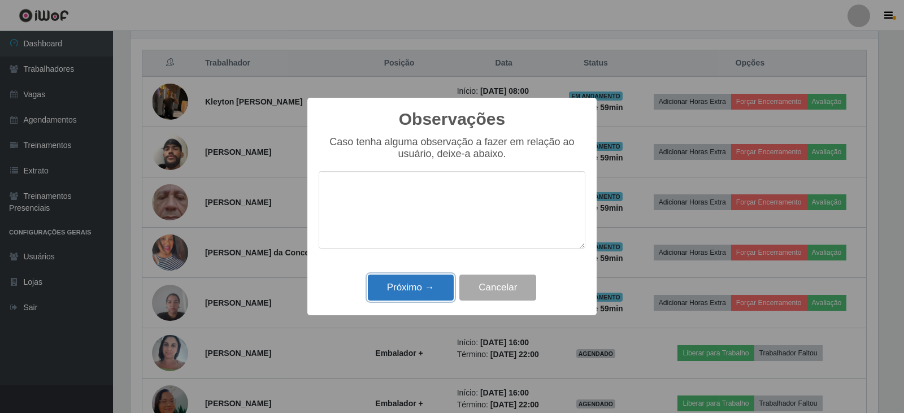
drag, startPoint x: 424, startPoint y: 281, endPoint x: 424, endPoint y: 288, distance: 6.8
click at [424, 283] on button "Próximo →" at bounding box center [411, 288] width 86 height 27
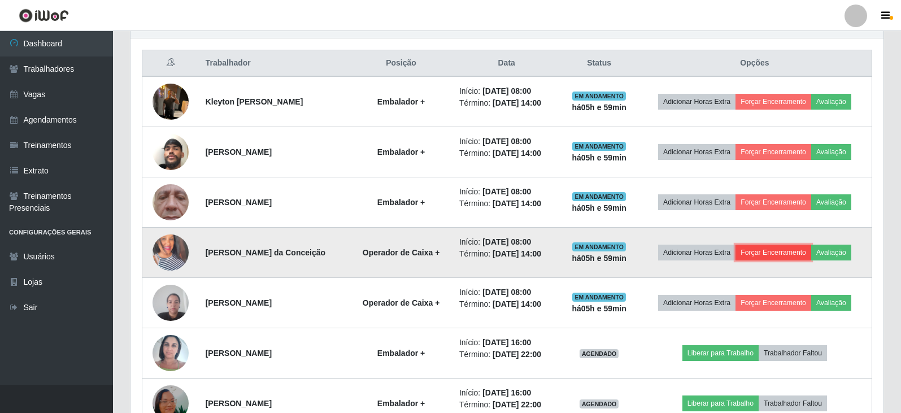
click at [774, 254] on button "Forçar Encerramento" at bounding box center [774, 253] width 76 height 16
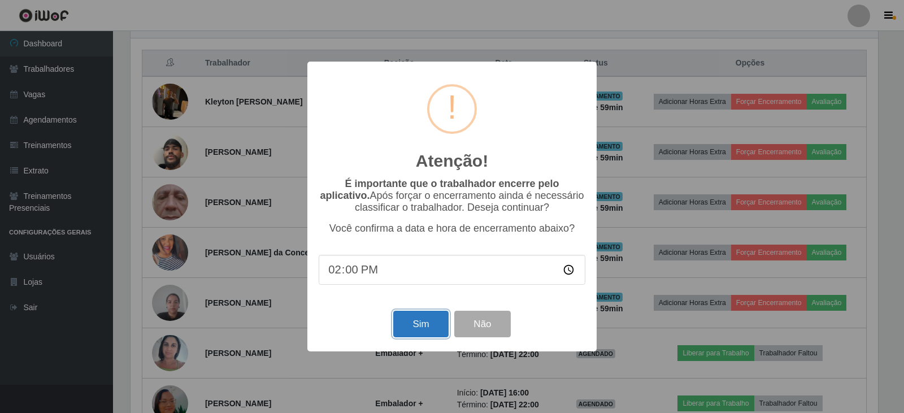
click at [424, 319] on button "Sim" at bounding box center [420, 324] width 55 height 27
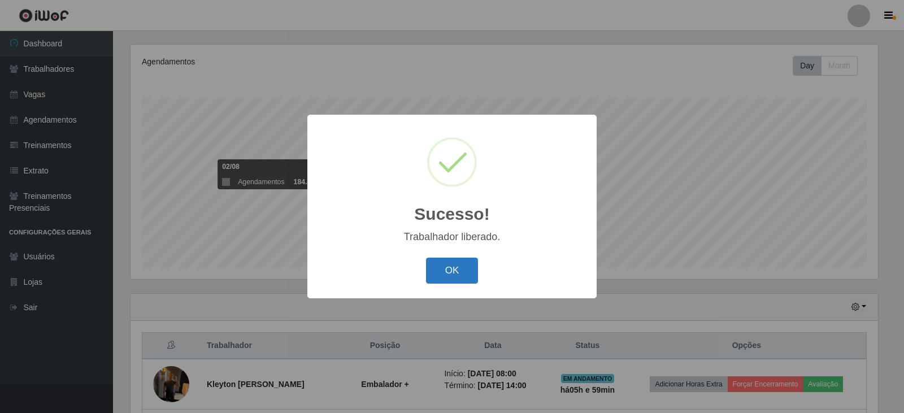
click at [442, 269] on button "OK" at bounding box center [452, 271] width 53 height 27
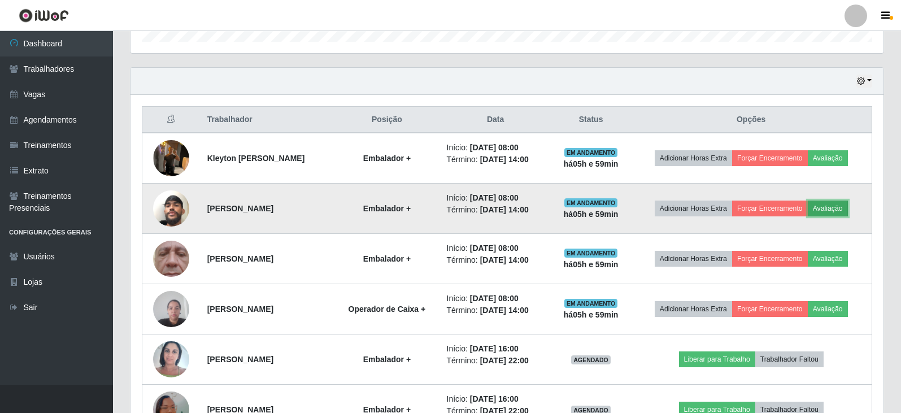
click at [834, 208] on button "Avaliação" at bounding box center [828, 209] width 40 height 16
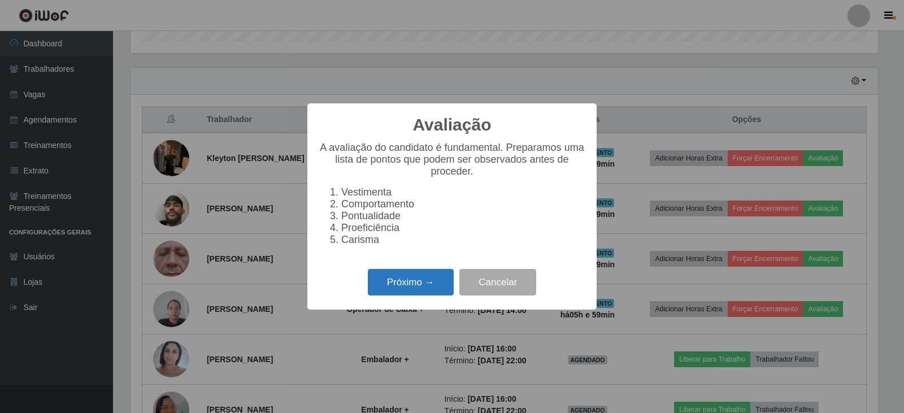
click at [418, 286] on button "Próximo →" at bounding box center [411, 282] width 86 height 27
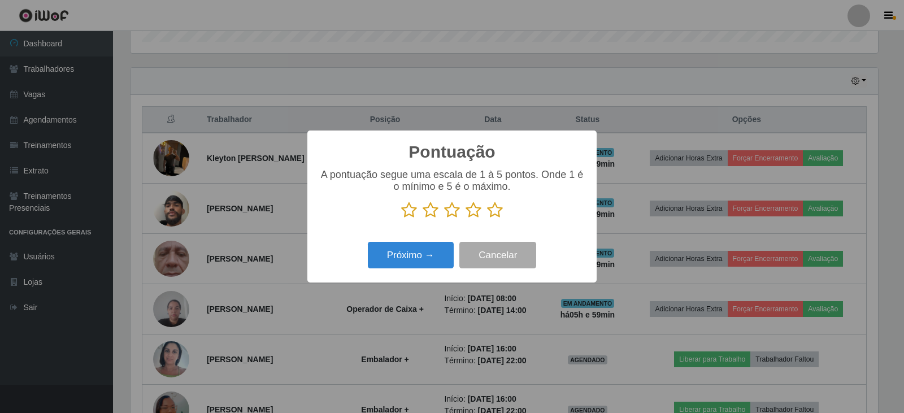
click at [494, 215] on icon at bounding box center [495, 210] width 16 height 17
click at [487, 219] on input "radio" at bounding box center [487, 219] width 0 height 0
click at [418, 253] on button "Próximo →" at bounding box center [411, 255] width 86 height 27
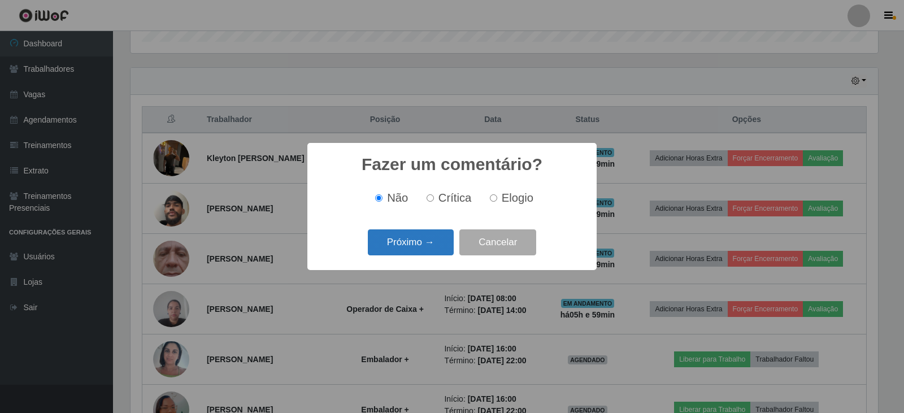
click at [424, 244] on button "Próximo →" at bounding box center [411, 242] width 86 height 27
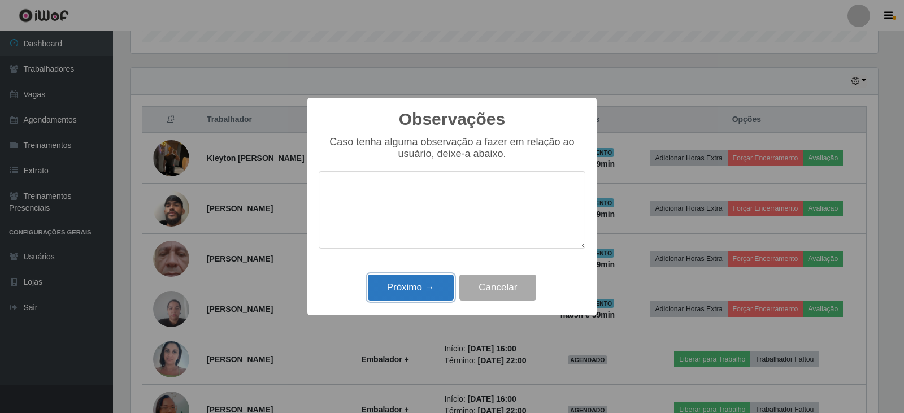
click at [426, 286] on button "Próximo →" at bounding box center [411, 288] width 86 height 27
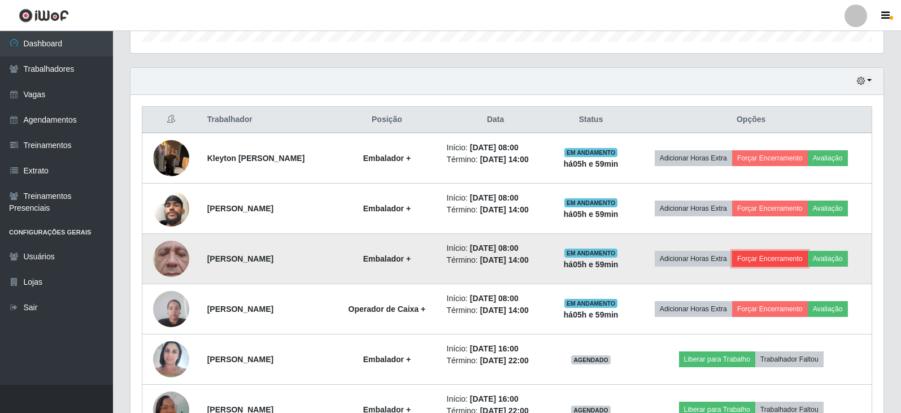
click at [767, 261] on button "Forçar Encerramento" at bounding box center [770, 259] width 76 height 16
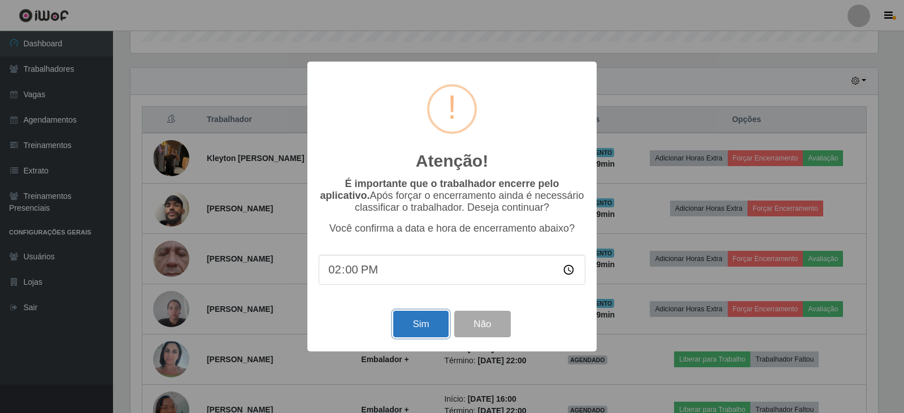
click at [415, 319] on button "Sim" at bounding box center [420, 324] width 55 height 27
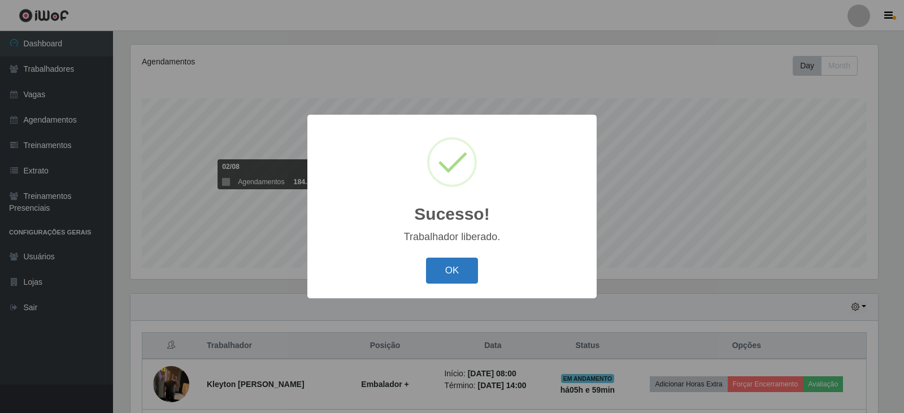
click at [466, 273] on button "OK" at bounding box center [452, 271] width 53 height 27
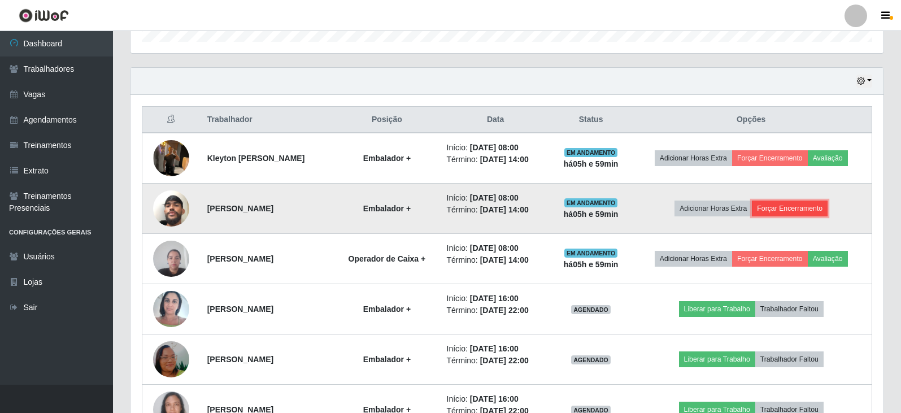
click at [788, 210] on button "Forçar Encerramento" at bounding box center [790, 209] width 76 height 16
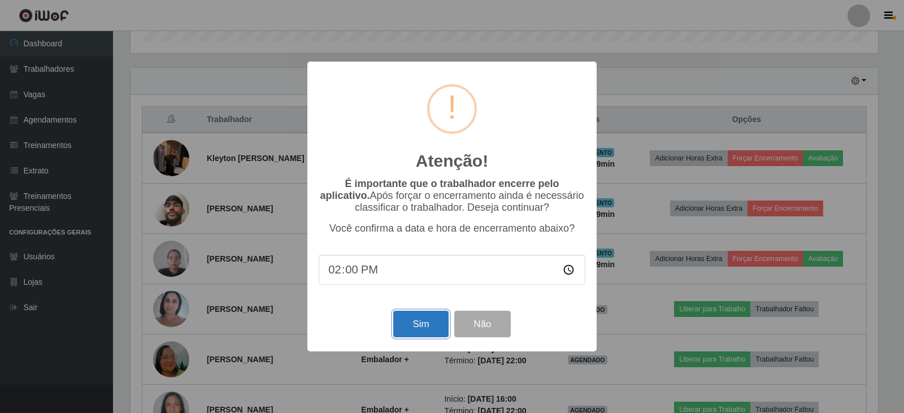
click at [413, 327] on button "Sim" at bounding box center [420, 324] width 55 height 27
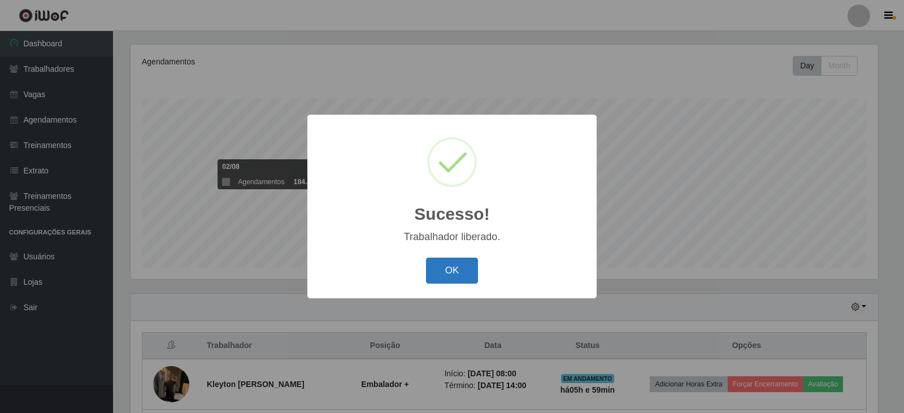
click at [438, 270] on button "OK" at bounding box center [452, 271] width 53 height 27
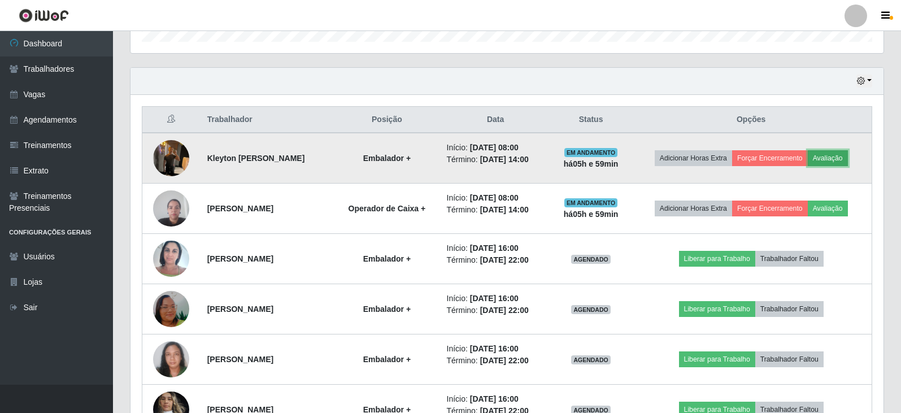
click at [848, 159] on button "Avaliação" at bounding box center [828, 158] width 40 height 16
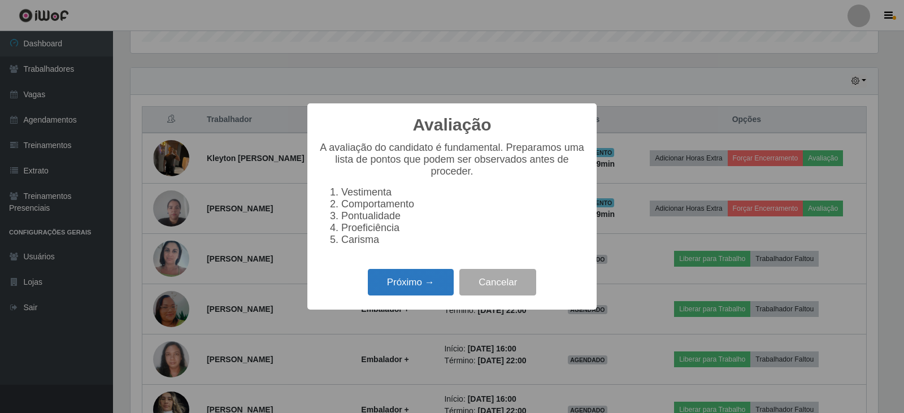
click at [420, 286] on button "Próximo →" at bounding box center [411, 282] width 86 height 27
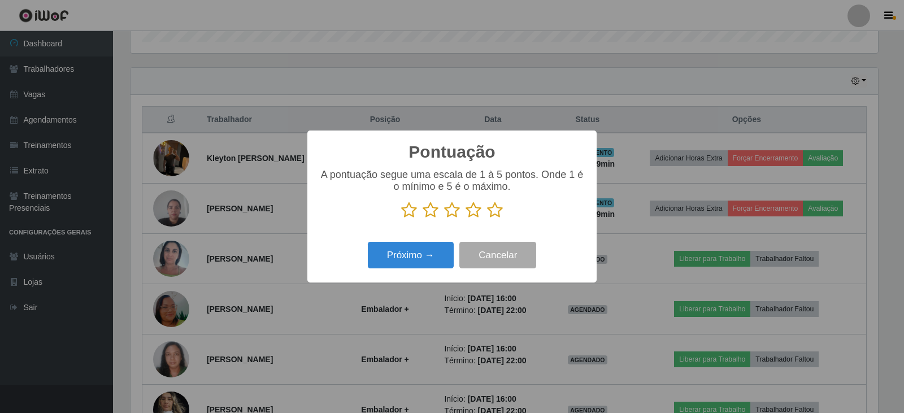
click at [499, 208] on icon at bounding box center [495, 210] width 16 height 17
click at [487, 219] on input "radio" at bounding box center [487, 219] width 0 height 0
click at [417, 257] on button "Próximo →" at bounding box center [411, 255] width 86 height 27
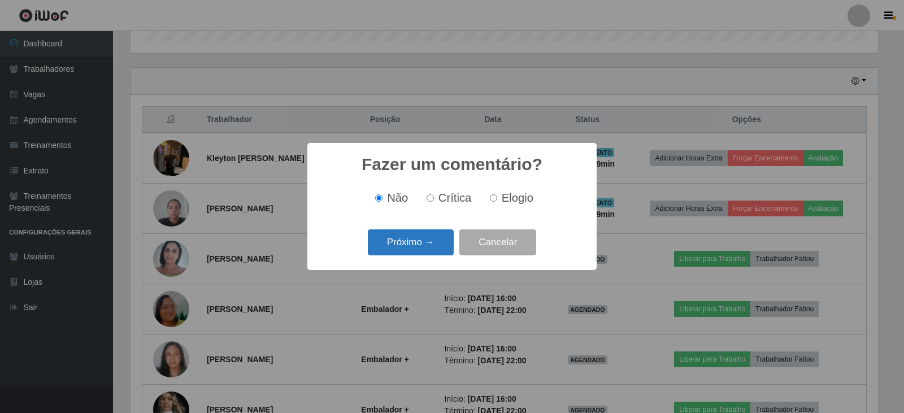
click at [404, 250] on button "Próximo →" at bounding box center [411, 242] width 86 height 27
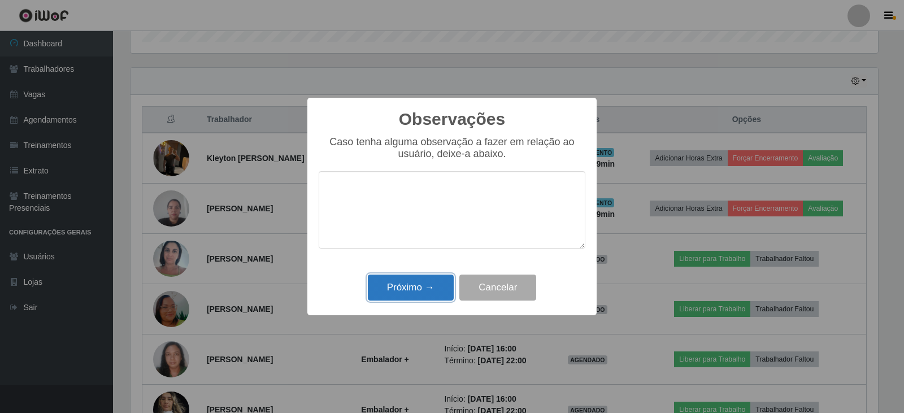
click at [415, 280] on button "Próximo →" at bounding box center [411, 288] width 86 height 27
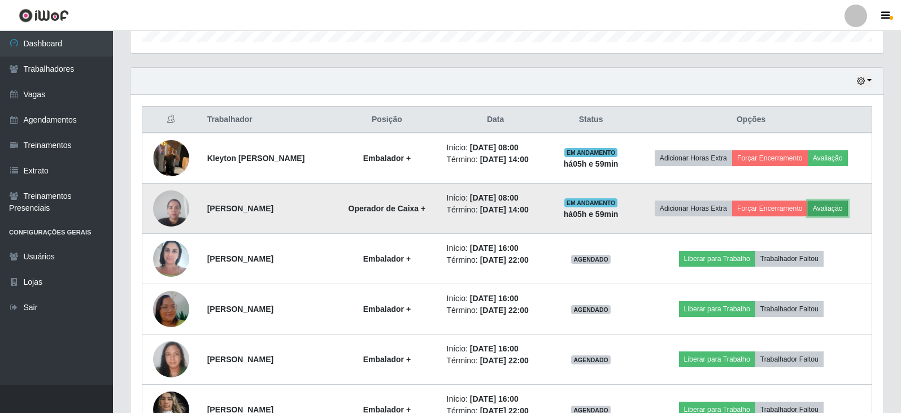
click at [839, 206] on button "Avaliação" at bounding box center [828, 209] width 40 height 16
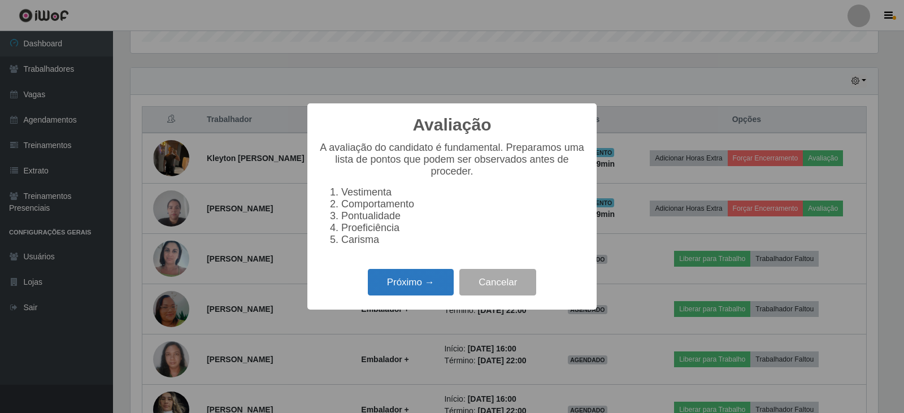
click at [416, 287] on button "Próximo →" at bounding box center [411, 282] width 86 height 27
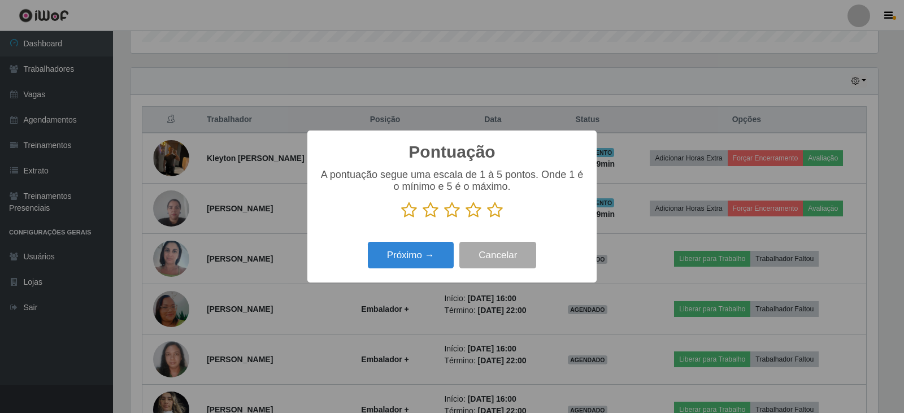
click at [495, 212] on icon at bounding box center [495, 210] width 16 height 17
click at [487, 219] on input "radio" at bounding box center [487, 219] width 0 height 0
click at [405, 255] on button "Próximo →" at bounding box center [411, 255] width 86 height 27
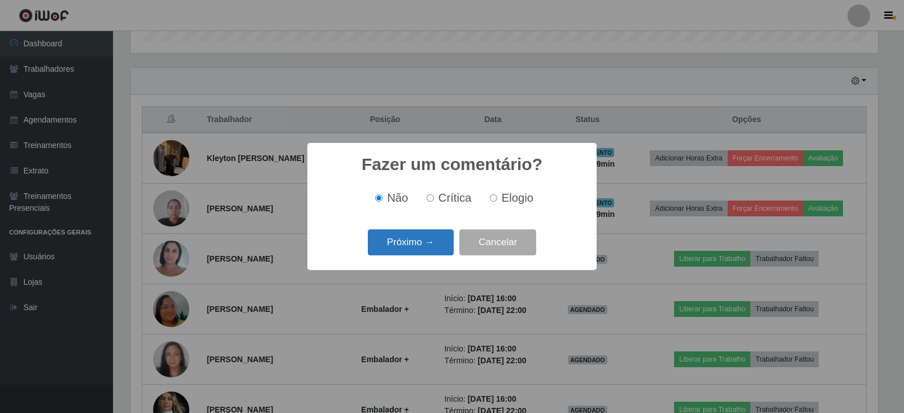
click at [417, 246] on button "Próximo →" at bounding box center [411, 242] width 86 height 27
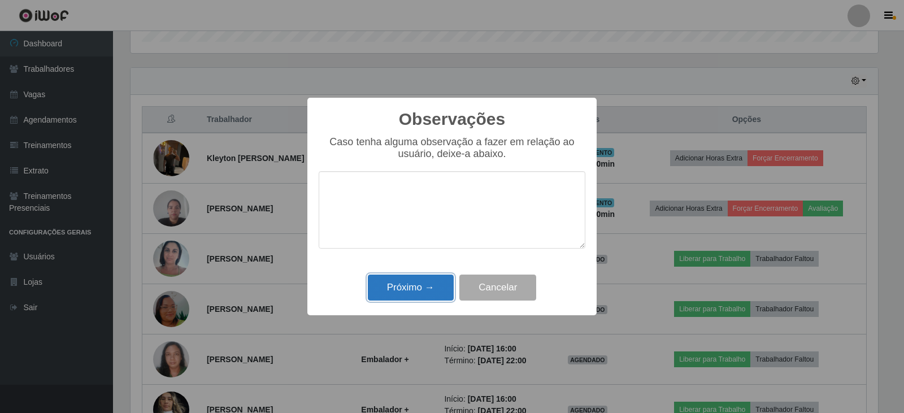
click at [424, 282] on button "Próximo →" at bounding box center [411, 288] width 86 height 27
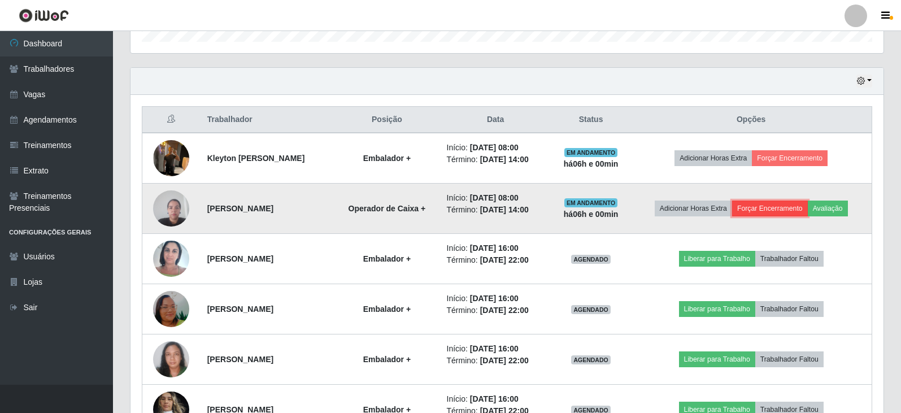
click at [774, 206] on button "Forçar Encerramento" at bounding box center [770, 209] width 76 height 16
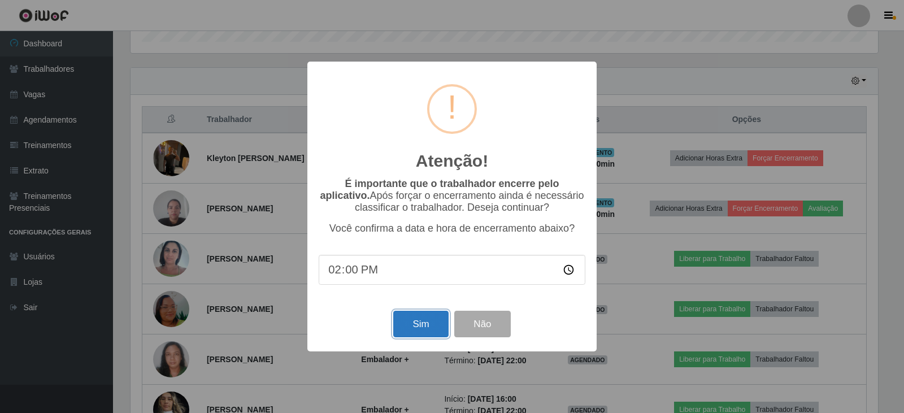
click at [409, 328] on button "Sim" at bounding box center [420, 324] width 55 height 27
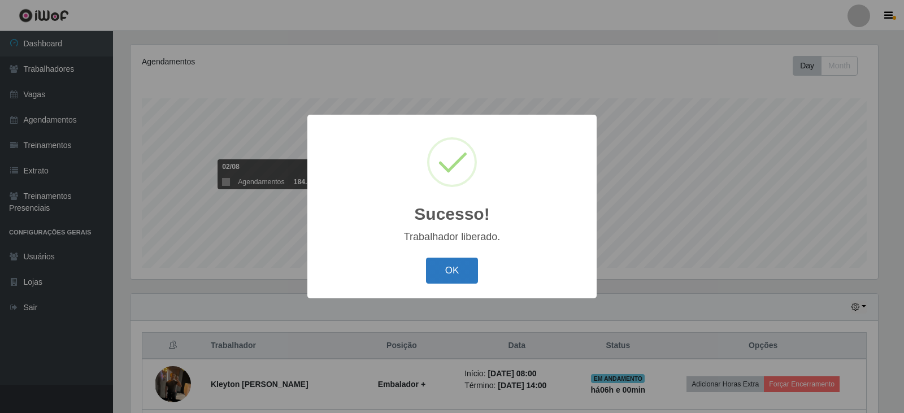
click at [453, 279] on button "OK" at bounding box center [452, 271] width 53 height 27
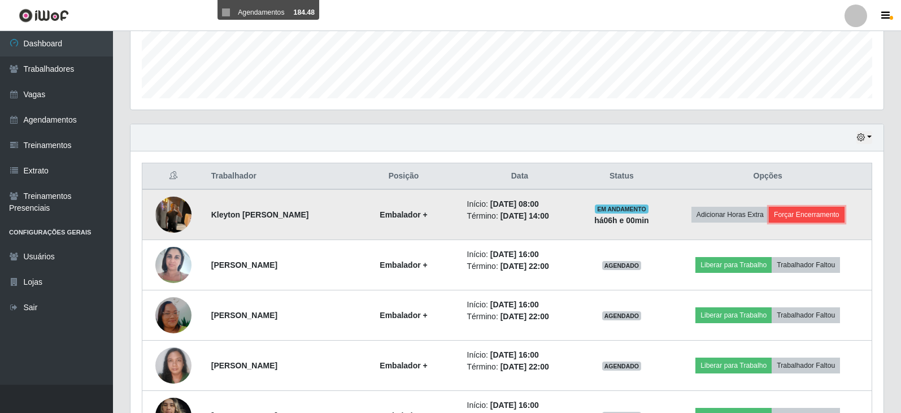
click at [804, 215] on button "Forçar Encerramento" at bounding box center [807, 215] width 76 height 16
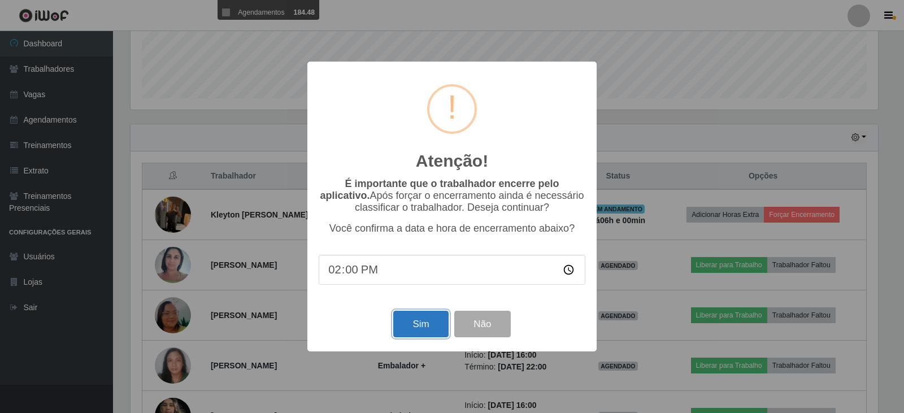
click at [429, 324] on button "Sim" at bounding box center [420, 324] width 55 height 27
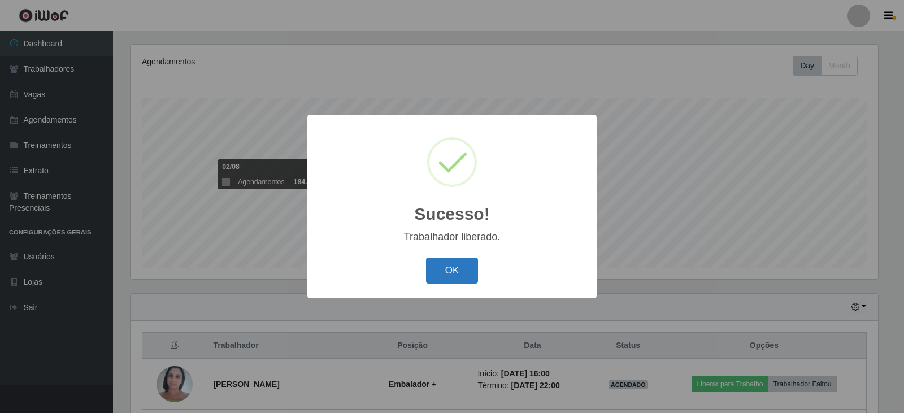
click at [454, 269] on button "OK" at bounding box center [452, 271] width 53 height 27
